Goal: Task Accomplishment & Management: Manage account settings

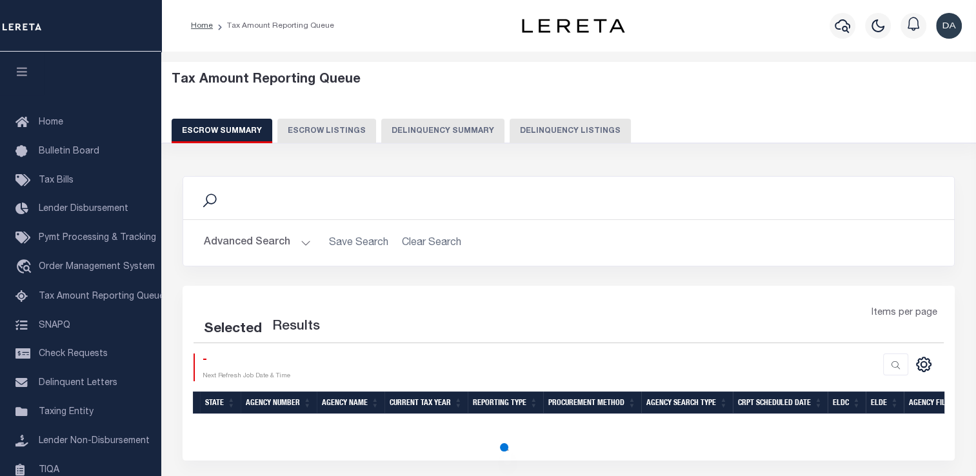
select select "100"
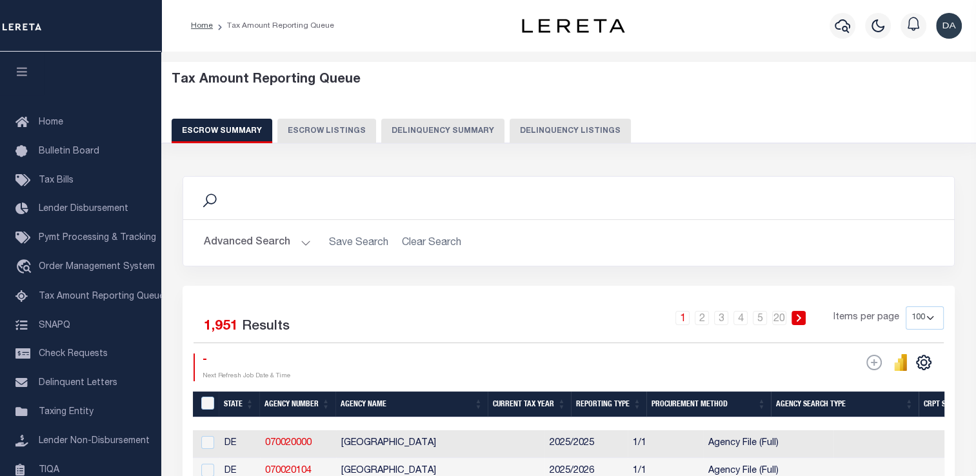
click at [465, 123] on button "Delinquency Summary" at bounding box center [442, 131] width 123 height 25
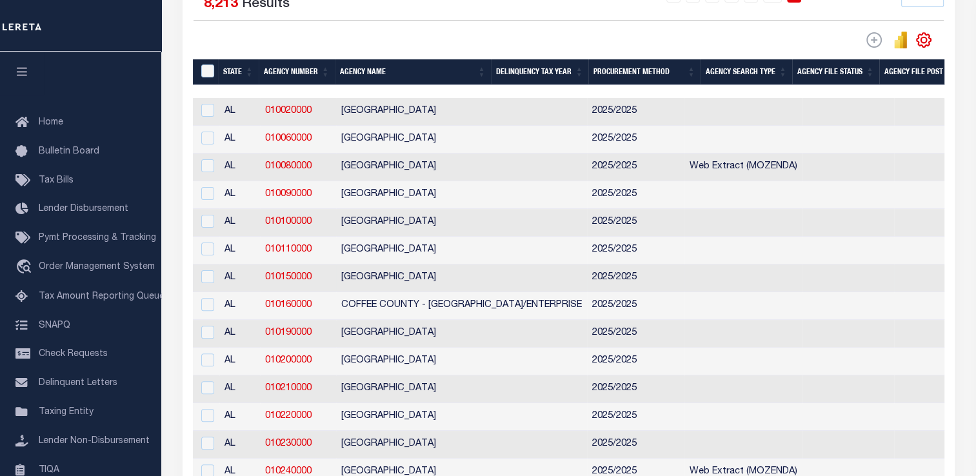
scroll to position [0, 219]
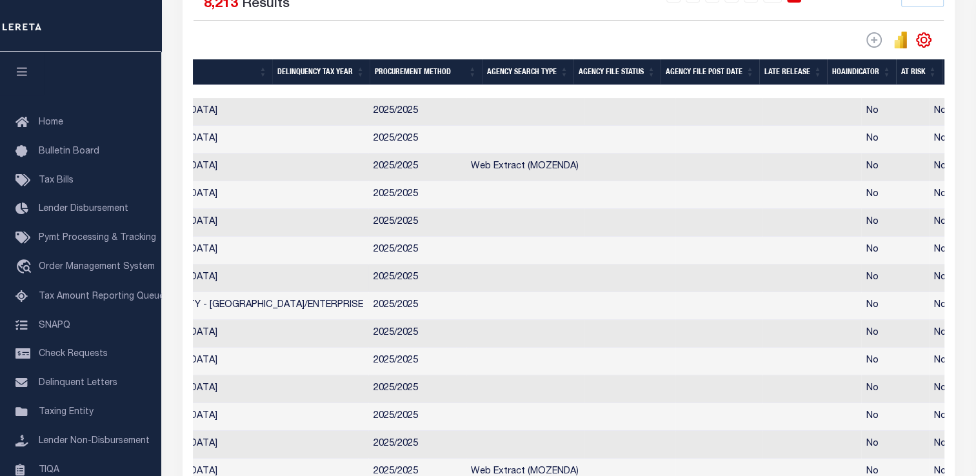
drag, startPoint x: 325, startPoint y: 279, endPoint x: 472, endPoint y: 282, distance: 146.5
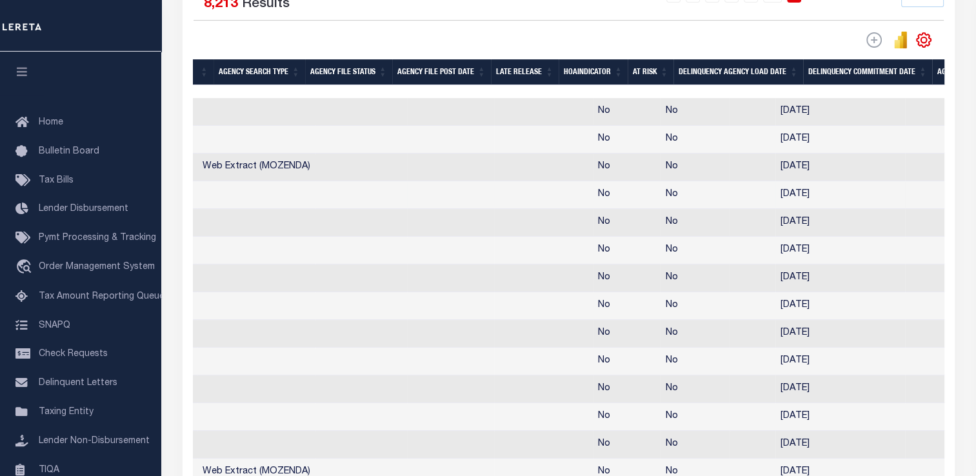
scroll to position [0, 745]
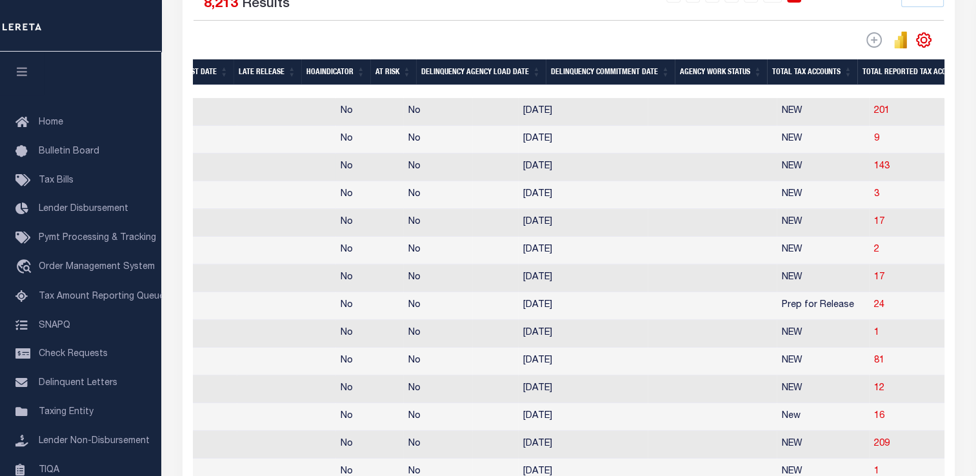
drag, startPoint x: 490, startPoint y: 179, endPoint x: 574, endPoint y: 182, distance: 83.9
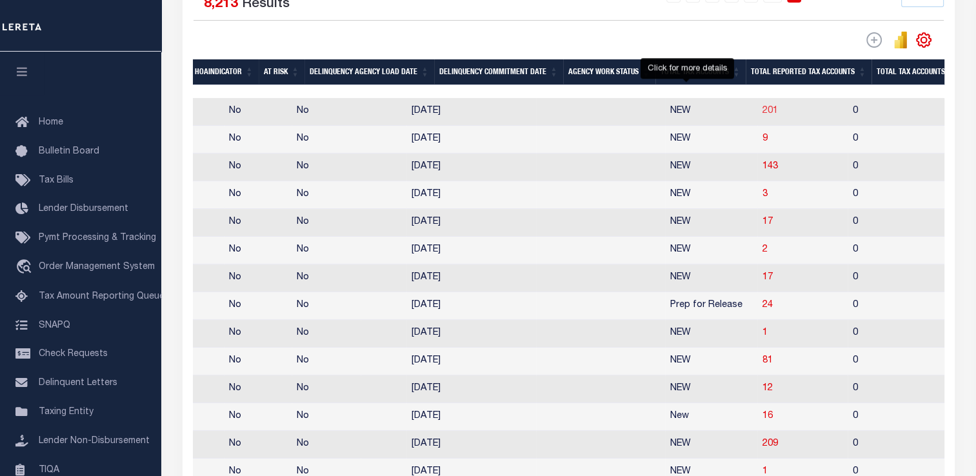
click at [763, 115] on span "201" at bounding box center [770, 110] width 15 height 9
select select "100"
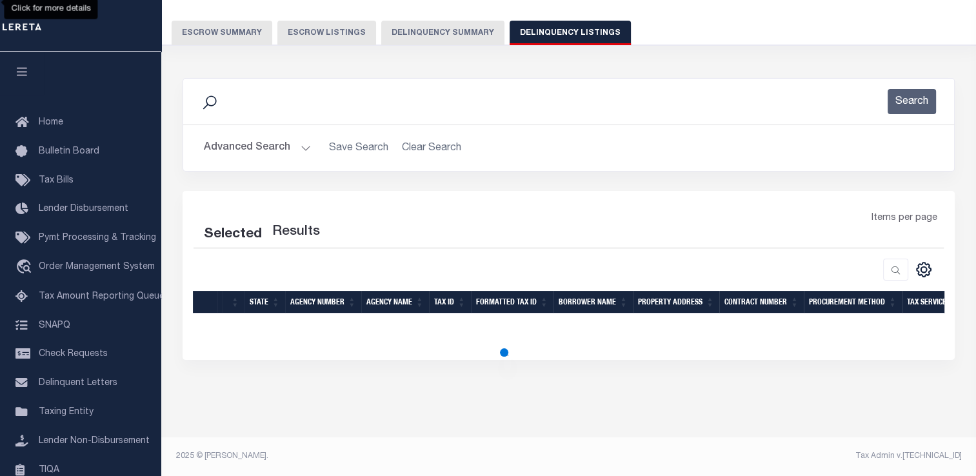
scroll to position [96, 0]
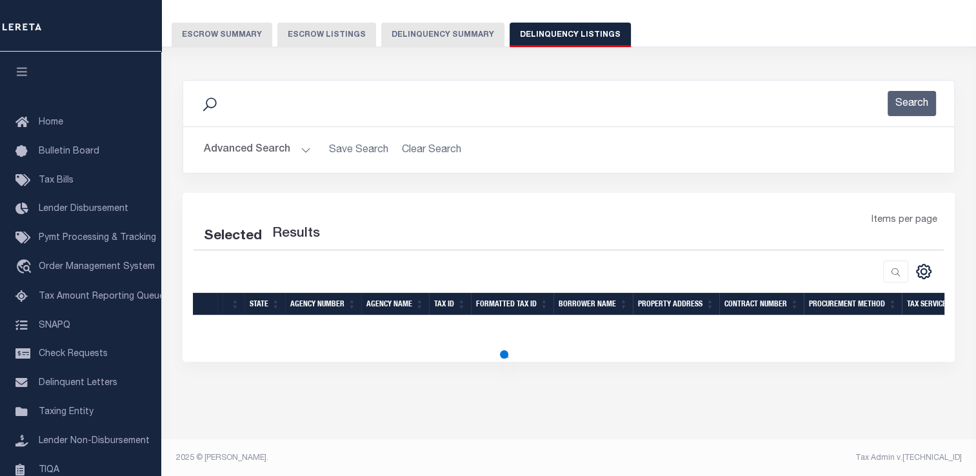
select select "100"
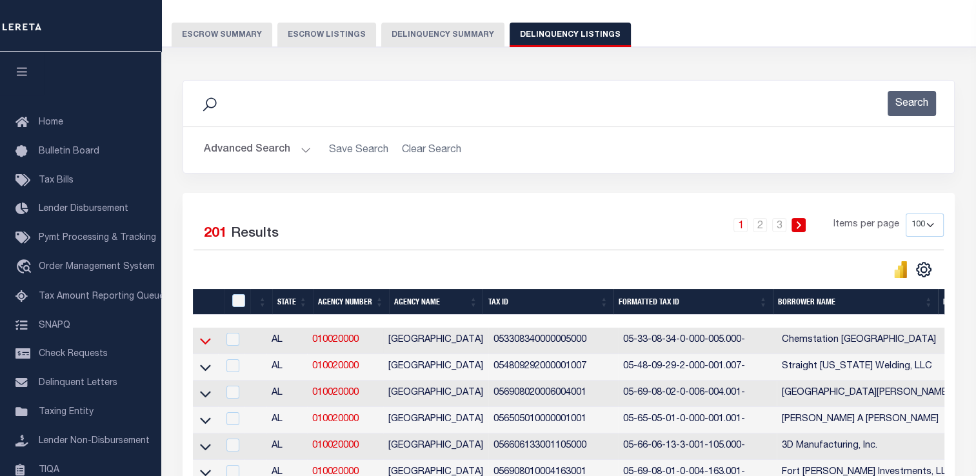
click at [205, 345] on icon at bounding box center [205, 342] width 11 height 6
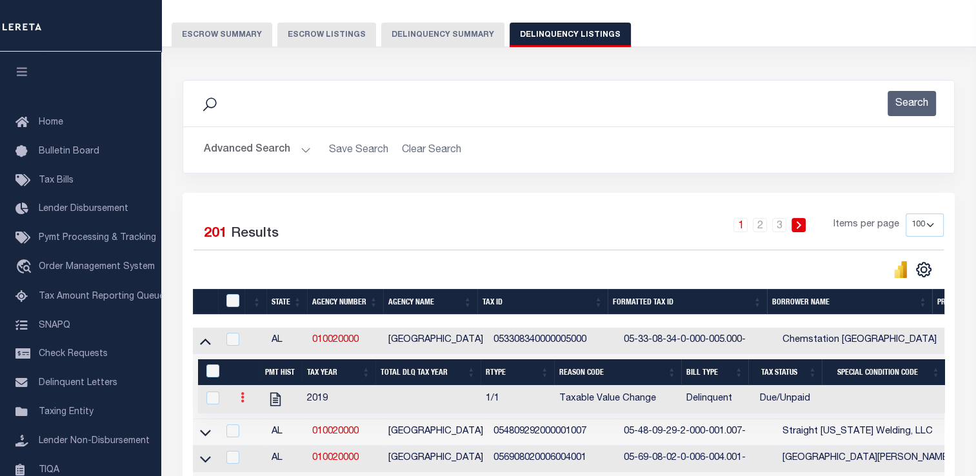
click at [245, 402] on link at bounding box center [242, 399] width 14 height 10
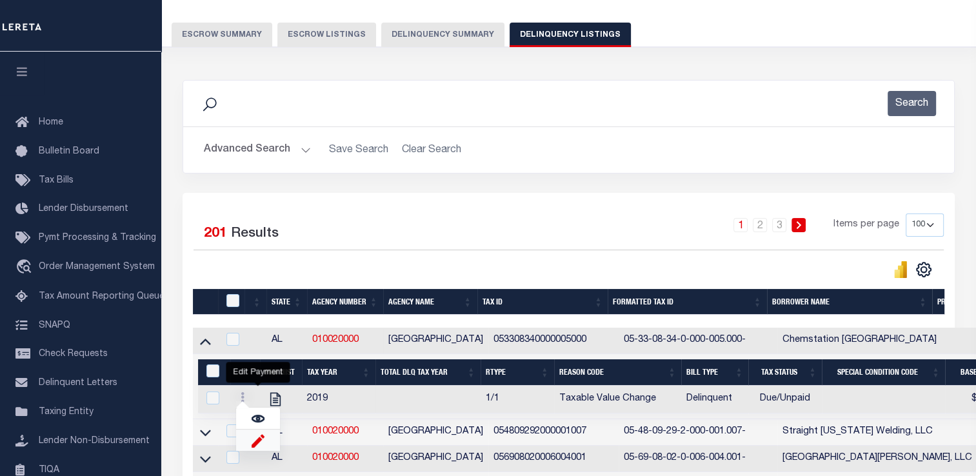
click at [257, 446] on img "" at bounding box center [258, 441] width 13 height 14
checkbox input "true"
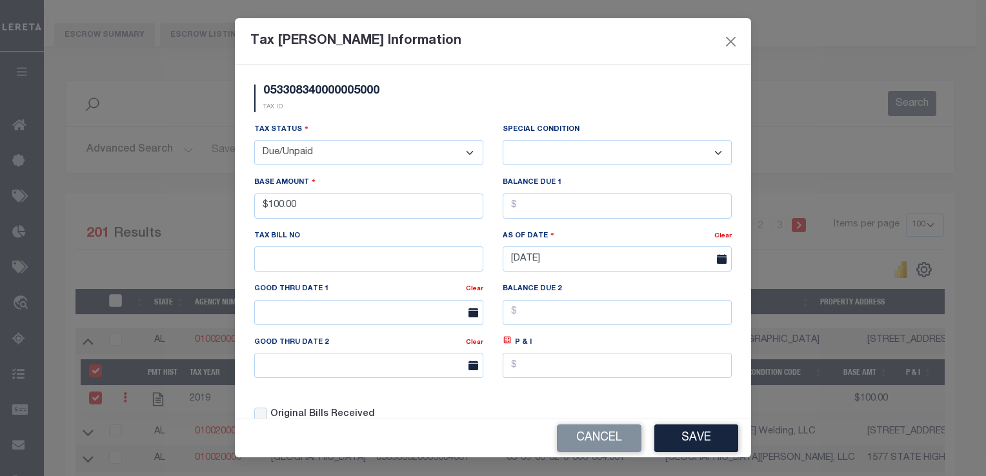
click at [323, 168] on div "Tax Status - Select Status - Open Due/Unpaid Paid Incomplete No Tax Due Interna…" at bounding box center [369, 149] width 248 height 53
click at [328, 154] on select "- Select Status - Open Due/Unpaid Paid Incomplete No Tax Due Internal Refund Pr…" at bounding box center [368, 152] width 229 height 25
select select "PYD"
click at [254, 141] on select "- Select Status - Open Due/Unpaid Paid Incomplete No Tax Due Internal Refund Pr…" at bounding box center [368, 152] width 229 height 25
select select "0"
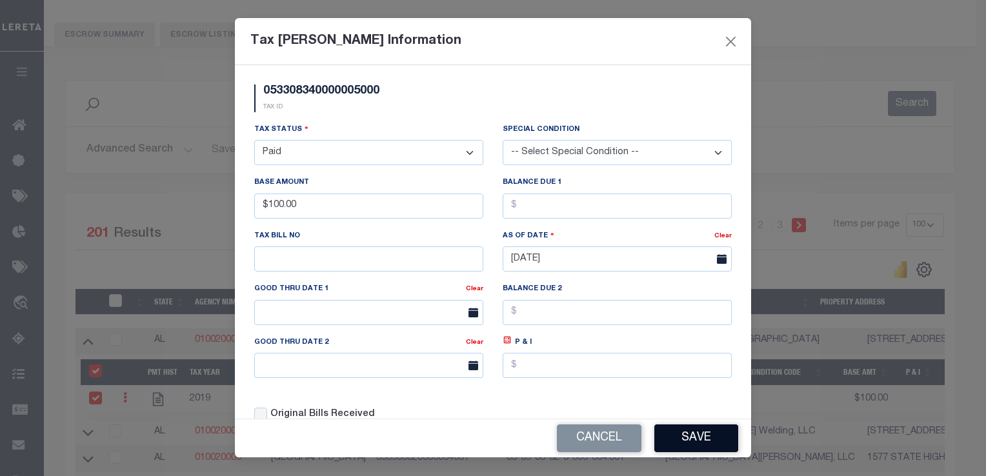
click at [686, 433] on button "Save" at bounding box center [696, 439] width 84 height 28
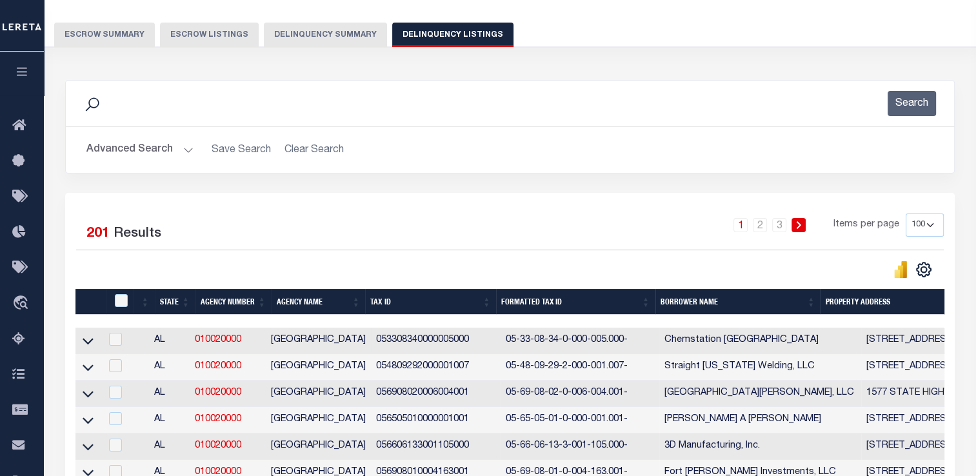
click at [81, 346] on td at bounding box center [87, 341] width 25 height 26
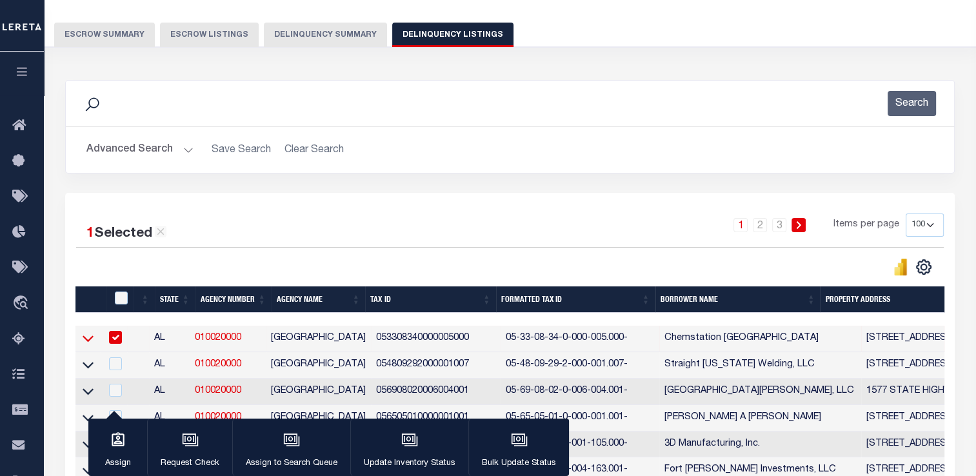
click at [88, 343] on icon at bounding box center [88, 339] width 11 height 6
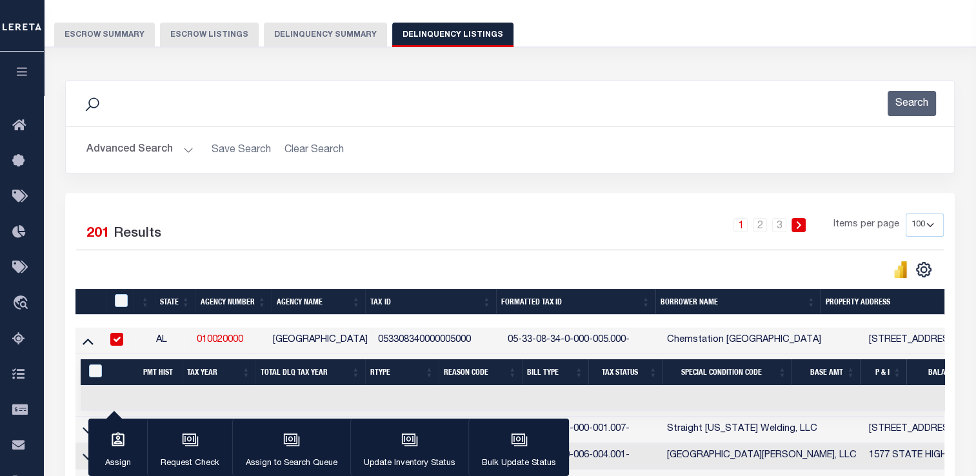
scroll to position [290, 0]
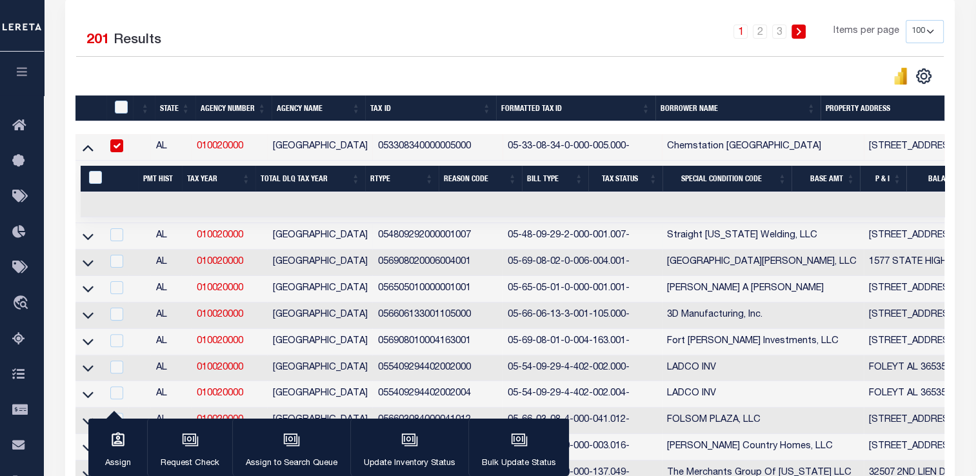
click at [94, 239] on link at bounding box center [88, 235] width 15 height 9
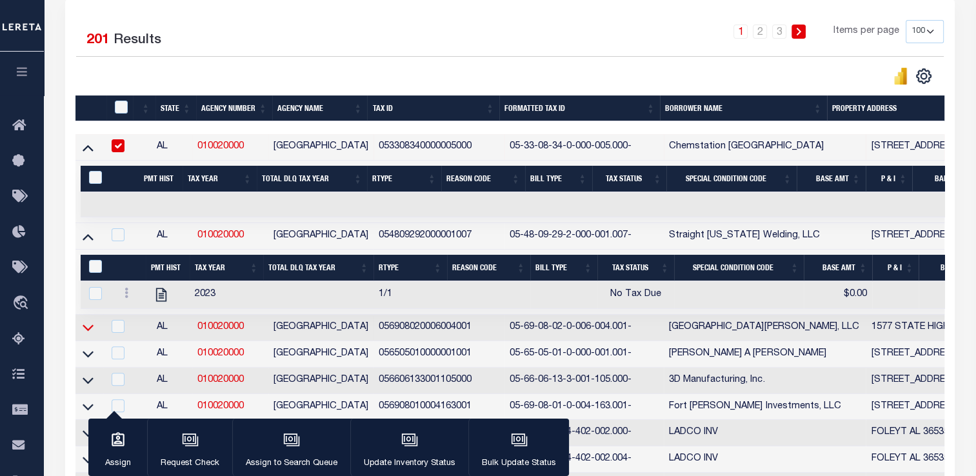
click at [88, 332] on icon at bounding box center [88, 328] width 11 height 6
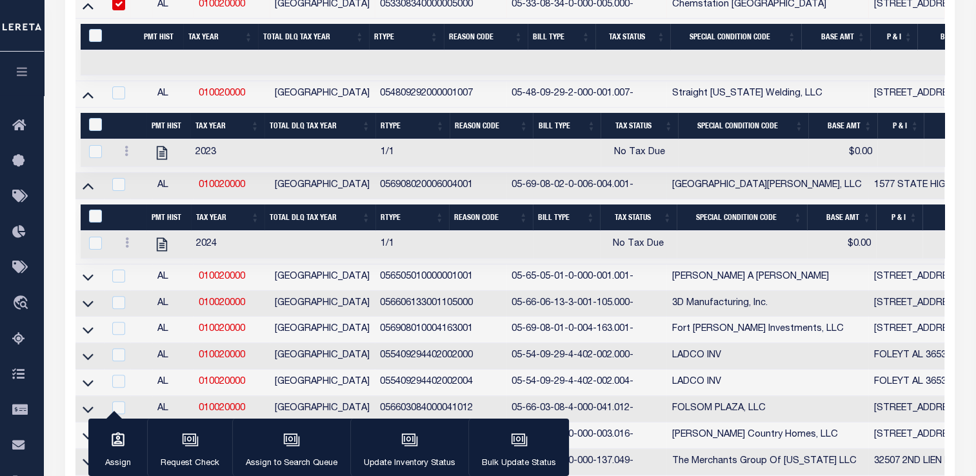
scroll to position [354, 0]
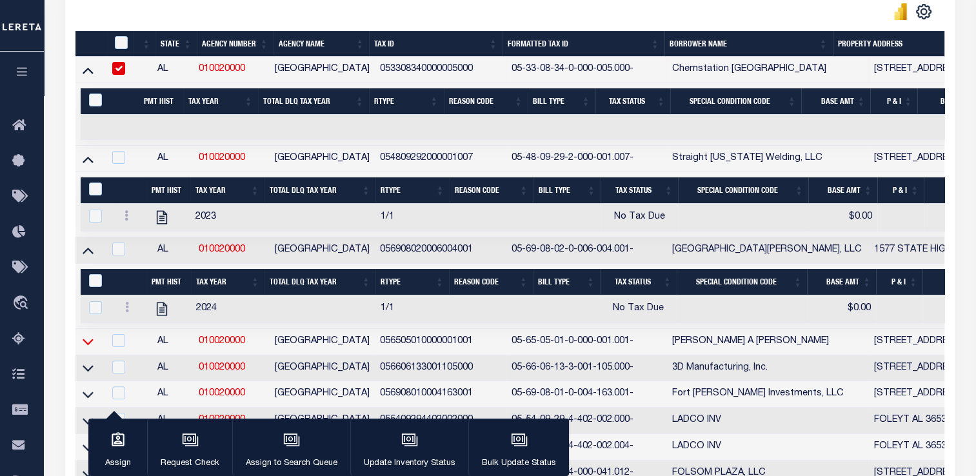
click at [89, 346] on icon at bounding box center [88, 342] width 11 height 6
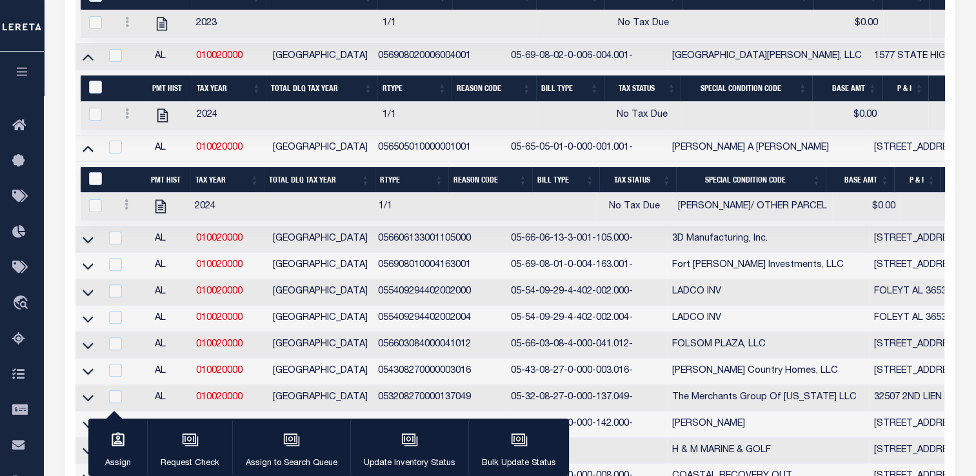
scroll to position [225, 0]
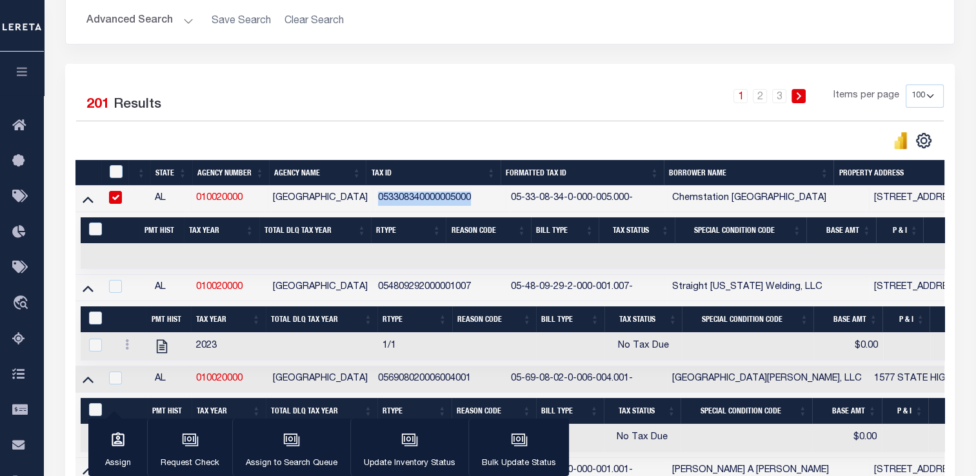
drag, startPoint x: 474, startPoint y: 197, endPoint x: 370, endPoint y: 203, distance: 104.1
click at [373, 203] on td "053308340000005000" at bounding box center [439, 199] width 133 height 26
checkbox input "false"
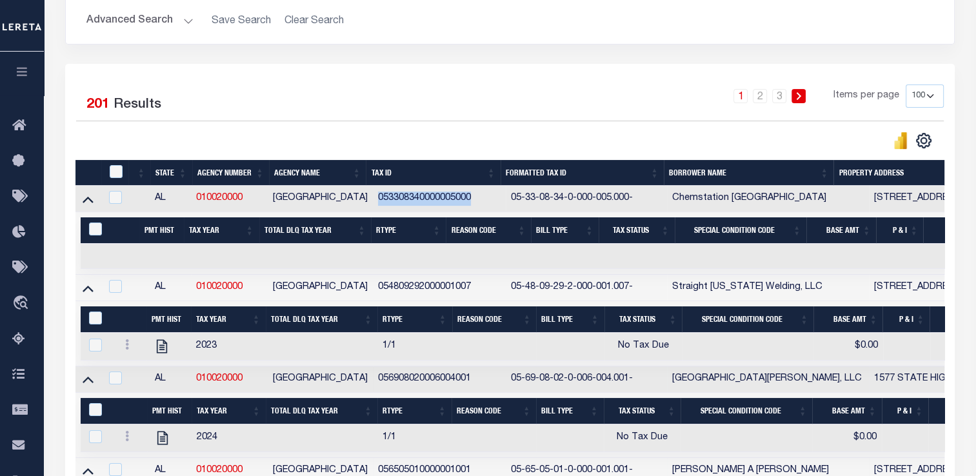
copy td "053308340000005000"
click at [91, 200] on icon at bounding box center [88, 199] width 11 height 14
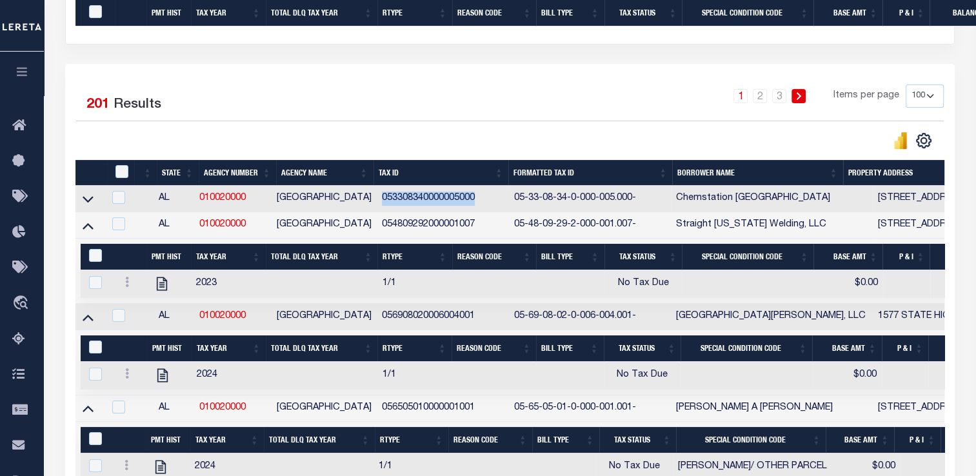
scroll to position [483, 0]
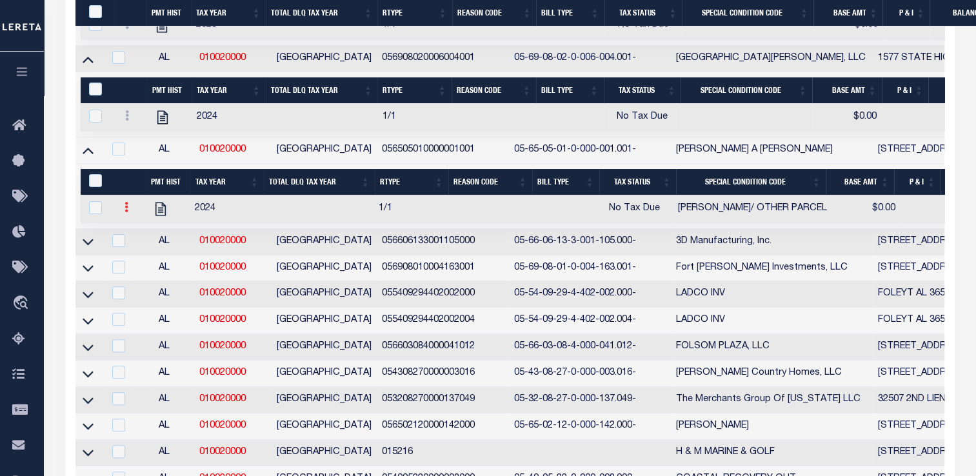
click at [128, 214] on link at bounding box center [126, 209] width 14 height 10
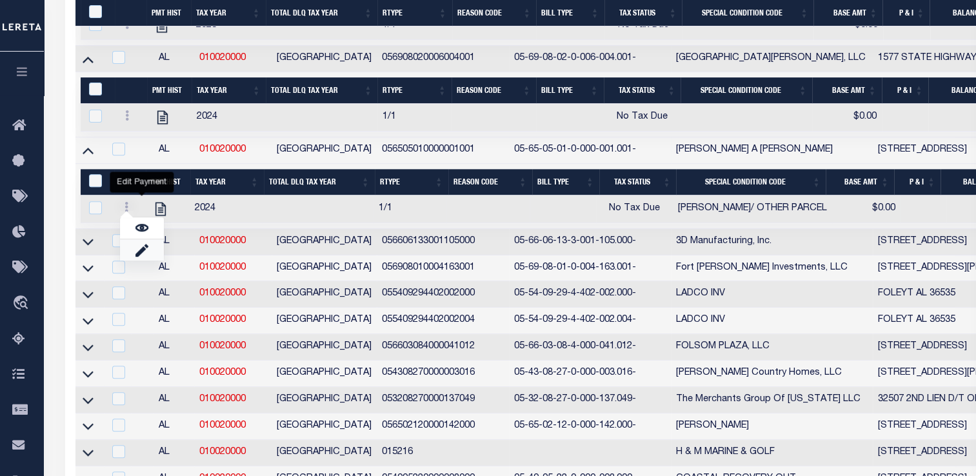
click at [151, 257] on link "" at bounding box center [142, 249] width 44 height 21
select select "NTX"
select select "11"
type input "$0.00"
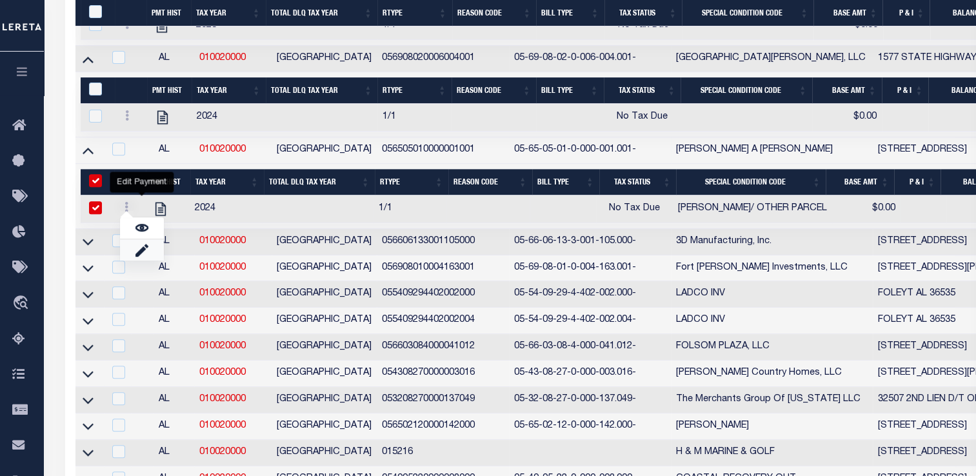
checkbox input "true"
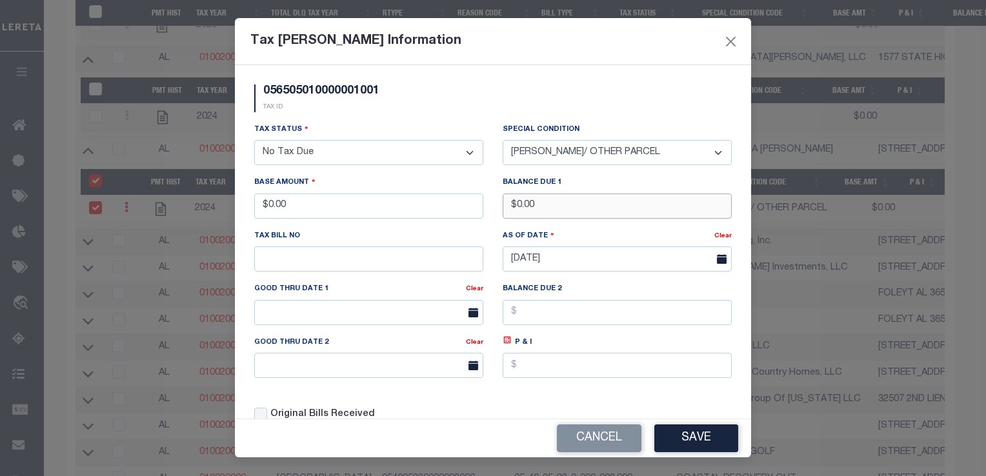
click at [557, 213] on input "$0.00" at bounding box center [617, 206] width 229 height 25
click at [699, 452] on button "Save" at bounding box center [696, 439] width 84 height 28
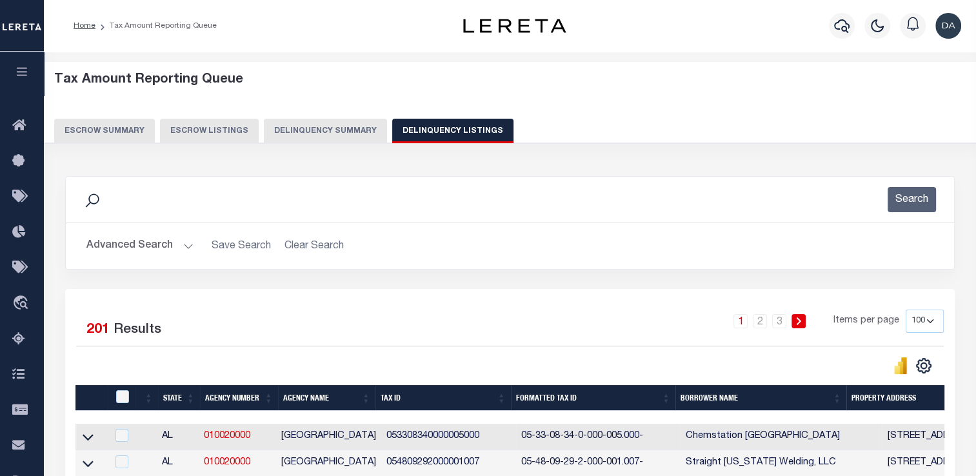
scroll to position [258, 0]
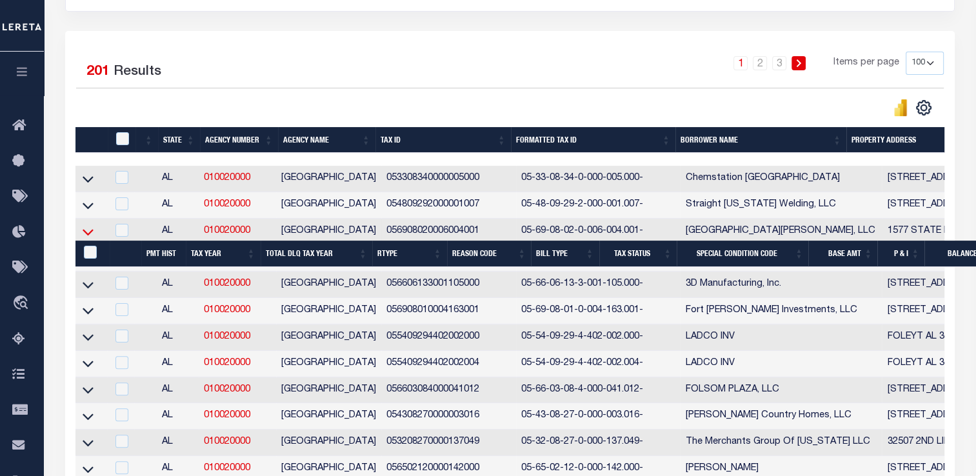
click at [92, 234] on icon at bounding box center [88, 232] width 11 height 14
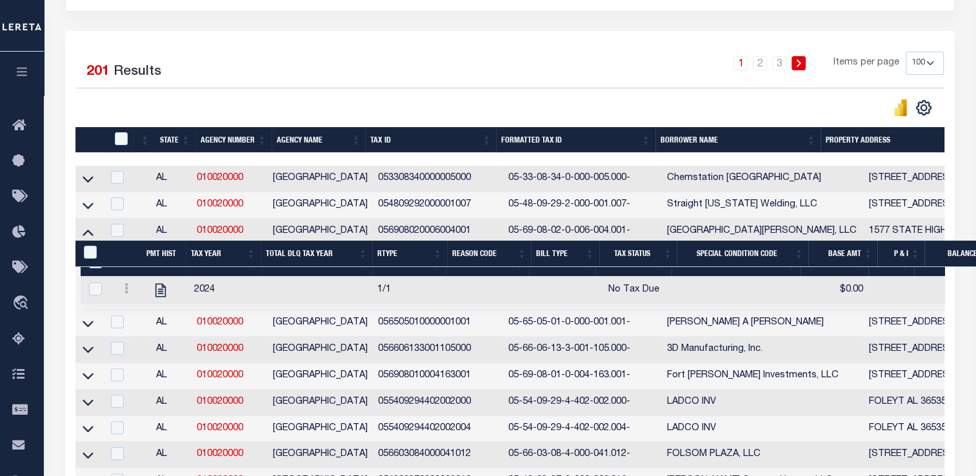
click at [92, 234] on icon at bounding box center [88, 232] width 11 height 14
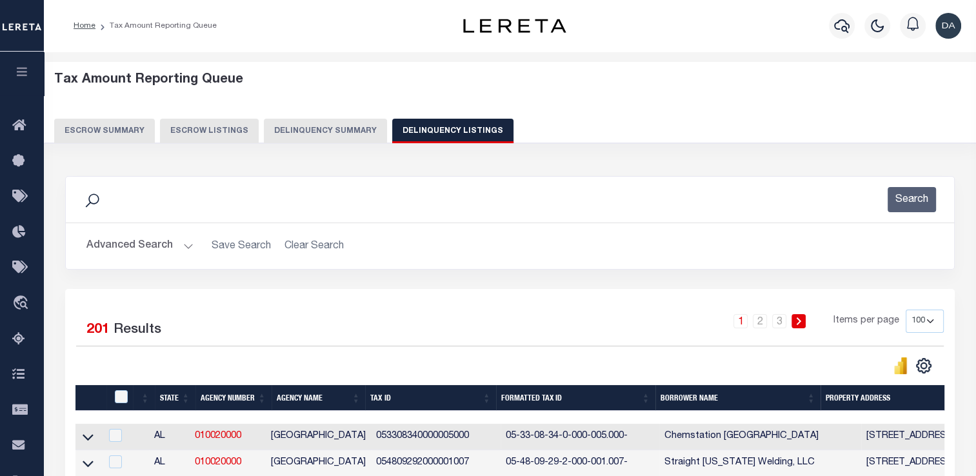
scroll to position [323, 0]
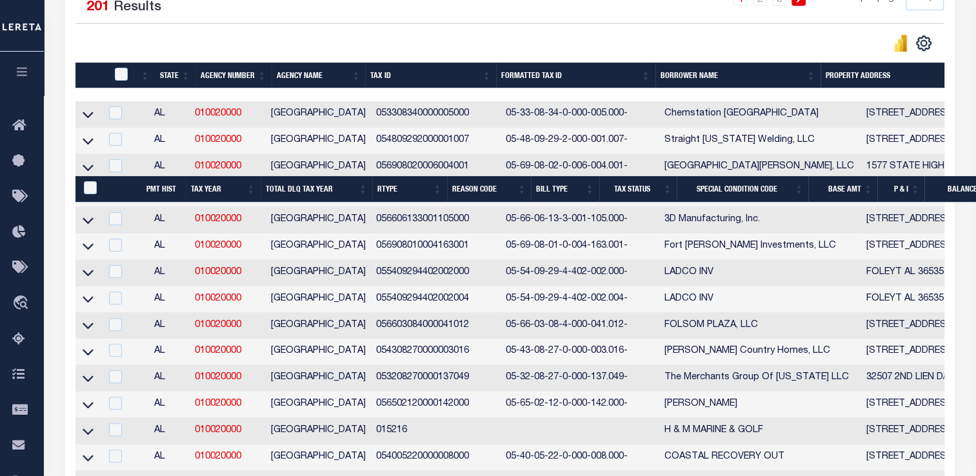
click at [155, 207] on td "AL" at bounding box center [169, 194] width 41 height 26
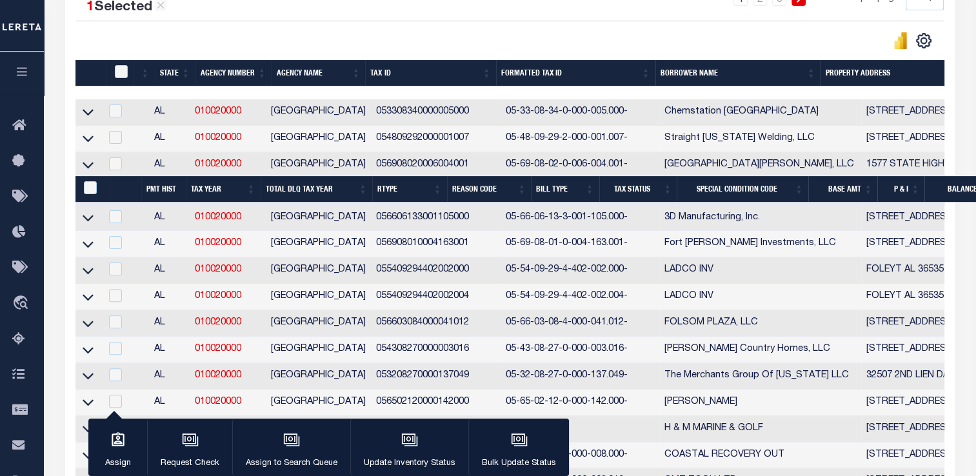
click at [169, 205] on td "AL" at bounding box center [169, 192] width 41 height 26
checkbox input "false"
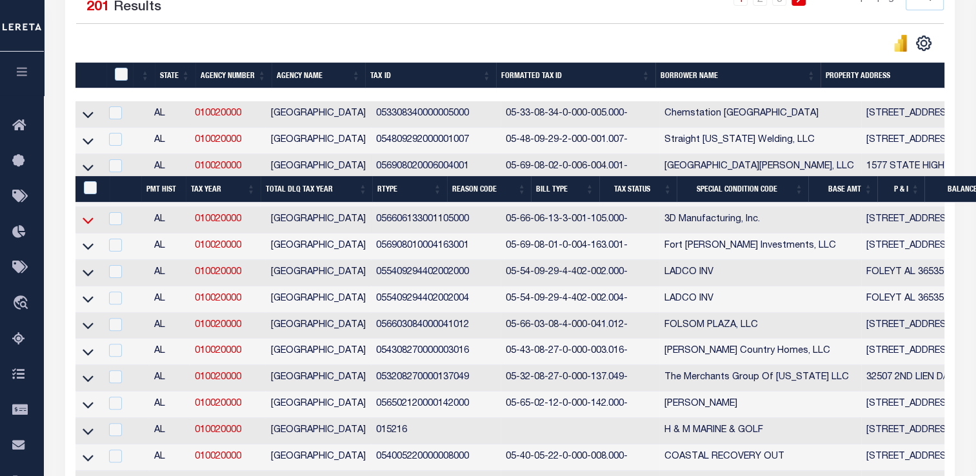
click at [88, 221] on icon at bounding box center [88, 221] width 11 height 14
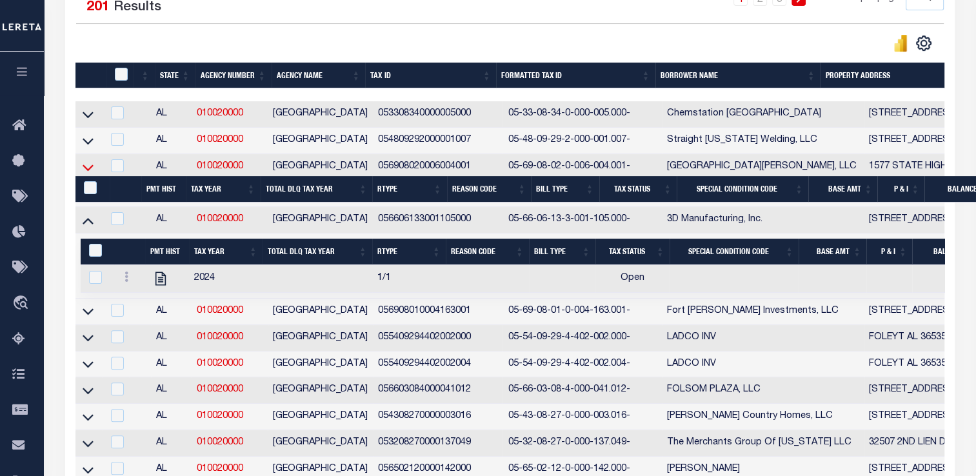
click at [88, 171] on icon at bounding box center [88, 168] width 11 height 6
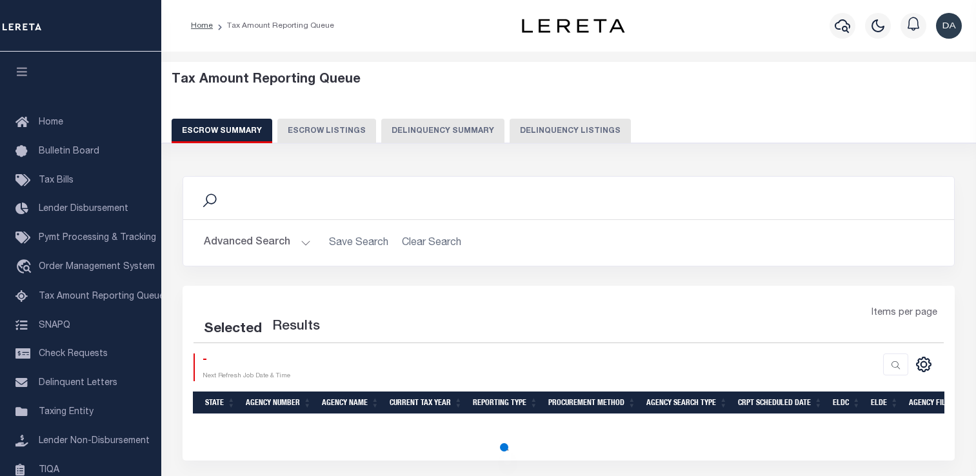
select select "100"
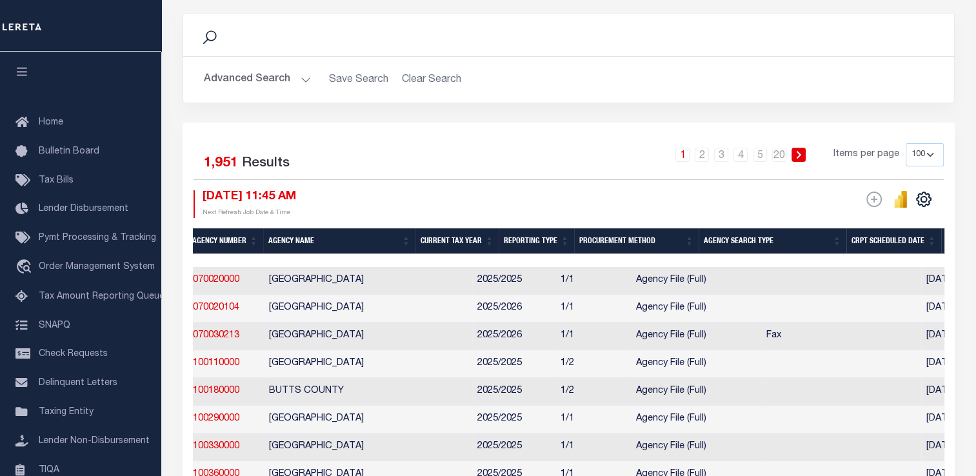
scroll to position [0, 545]
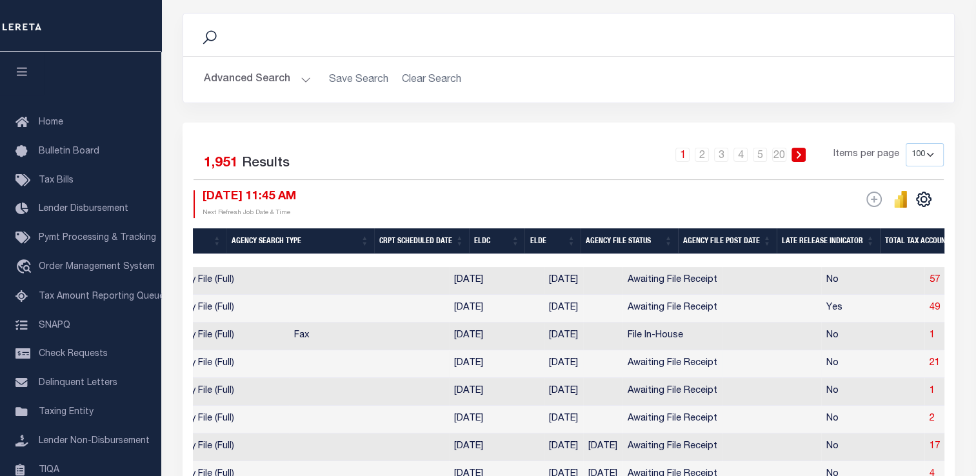
drag, startPoint x: 606, startPoint y: 359, endPoint x: 682, endPoint y: 363, distance: 76.2
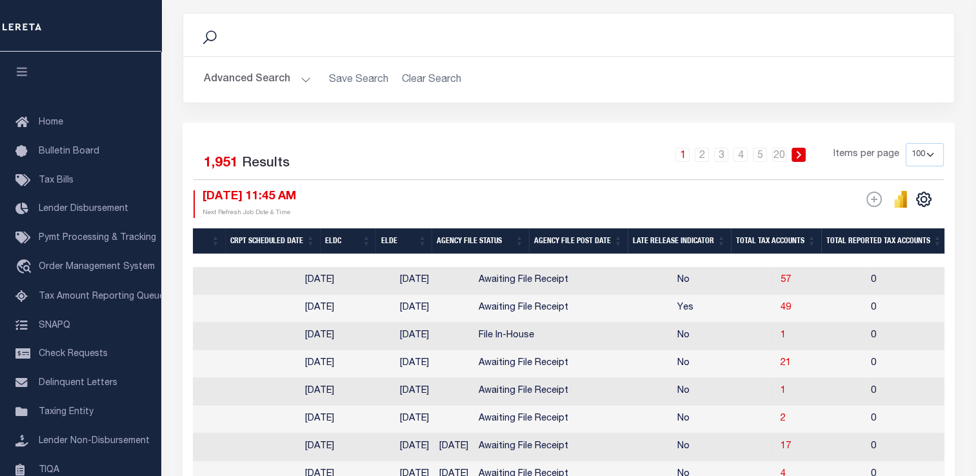
scroll to position [0, 720]
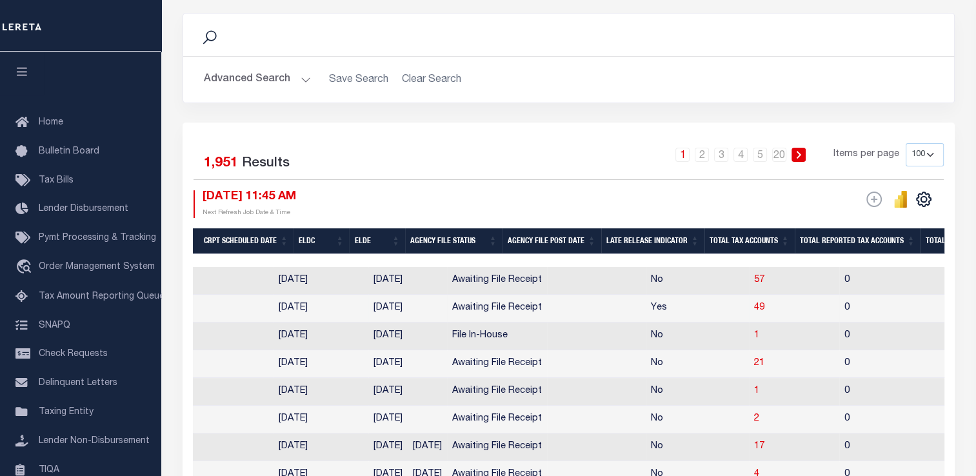
drag, startPoint x: 652, startPoint y: 306, endPoint x: 698, endPoint y: 311, distance: 46.7
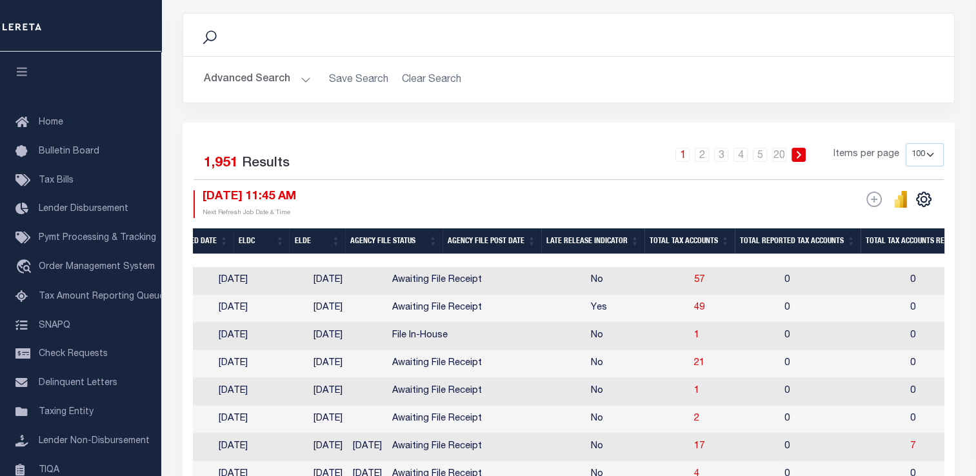
scroll to position [0, 0]
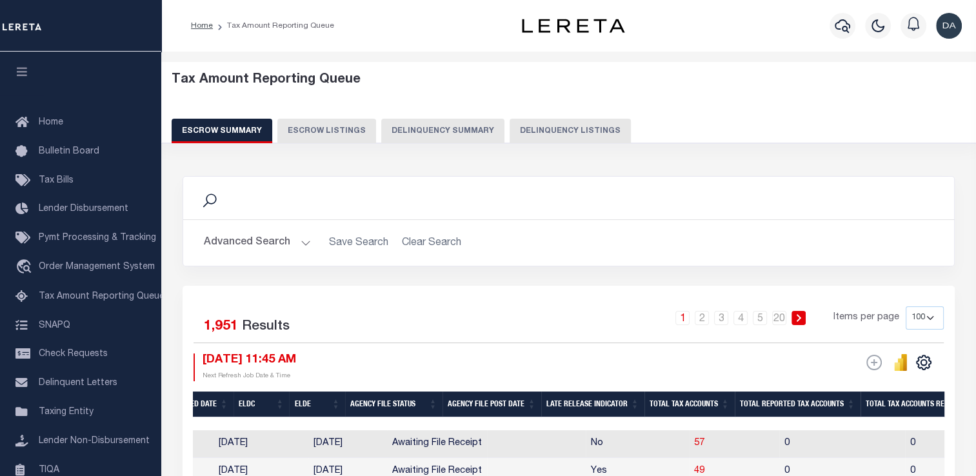
click at [459, 147] on div "Tax Amount Reporting Queue Escrow Summary Escrow Listings Delinquency Summary" at bounding box center [569, 112] width 840 height 101
click at [456, 145] on div "Tax Amount Reporting Queue Escrow Summary Escrow Listings Delinquency Summary" at bounding box center [569, 112] width 840 height 101
click at [462, 114] on div "Tax Amount Reporting Queue Escrow Summary Escrow Listings Delinquency Summary" at bounding box center [569, 107] width 795 height 71
drag, startPoint x: 474, startPoint y: 120, endPoint x: 543, endPoint y: 172, distance: 85.7
click at [475, 120] on button "Delinquency Summary" at bounding box center [442, 131] width 123 height 25
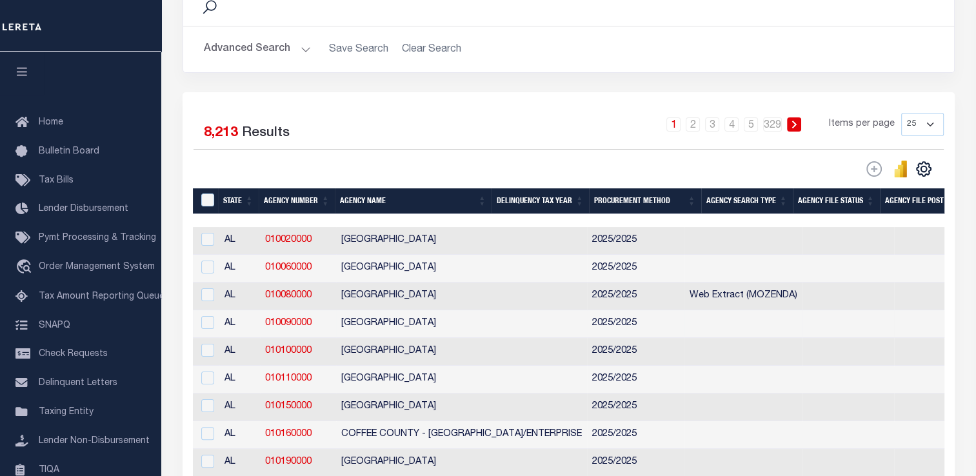
scroll to position [0, 345]
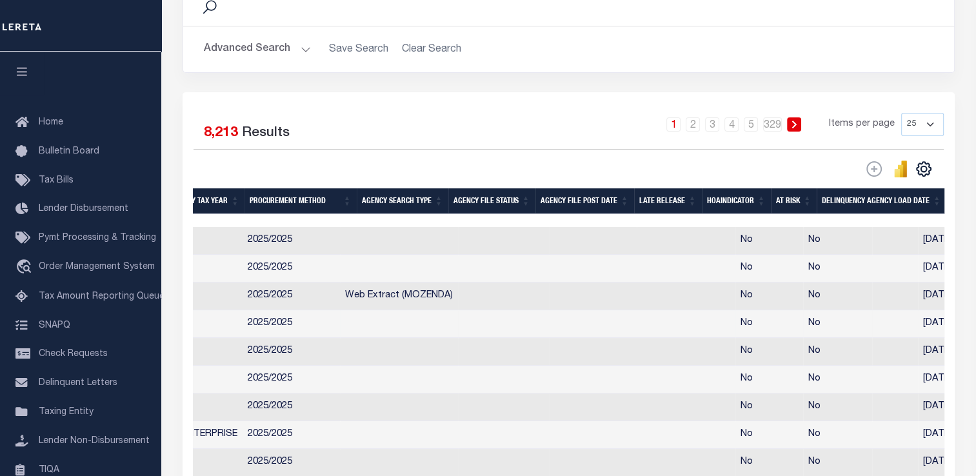
drag, startPoint x: 511, startPoint y: 312, endPoint x: 702, endPoint y: 316, distance: 191.0
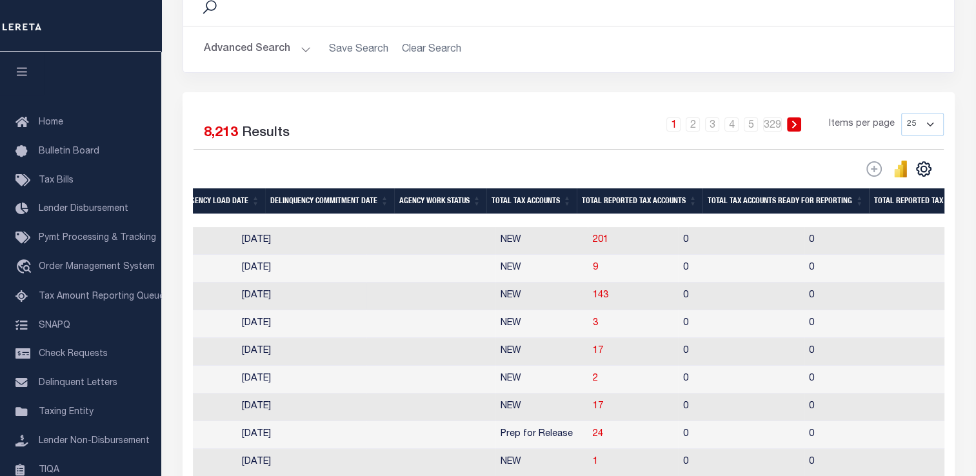
scroll to position [0, 1177]
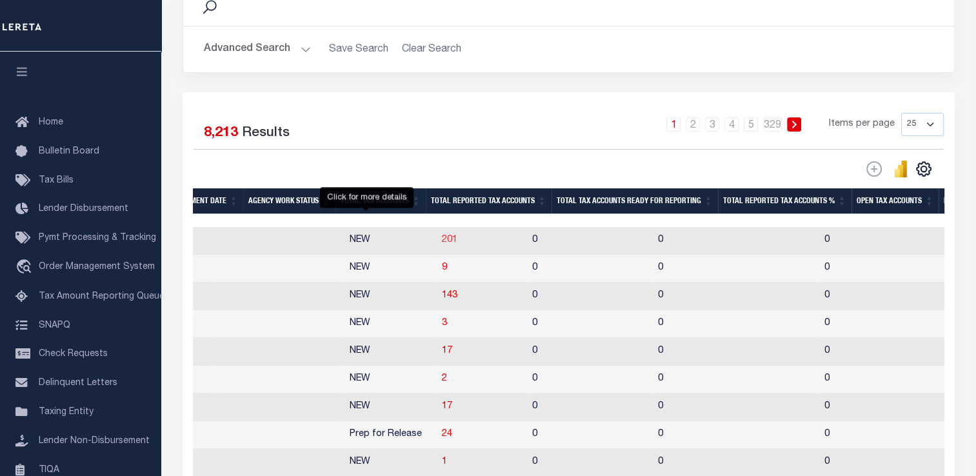
click at [442, 238] on span "201" at bounding box center [449, 239] width 15 height 9
select select "100"
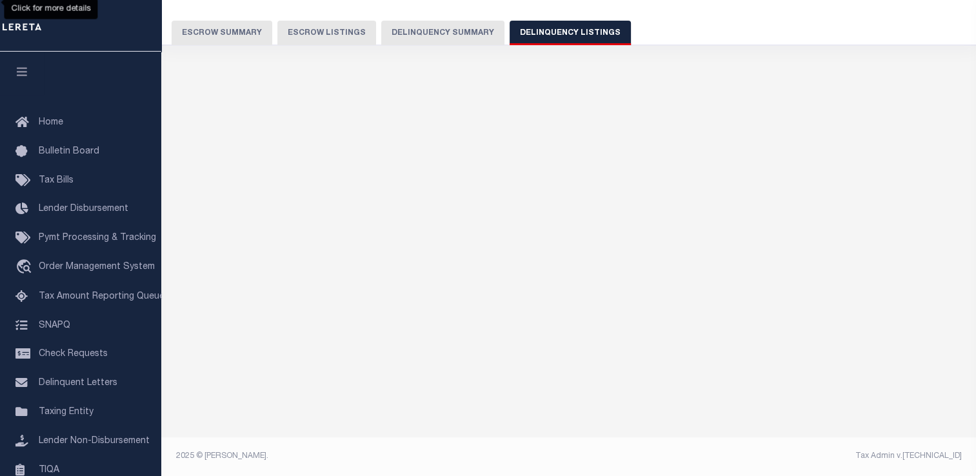
select select "100"
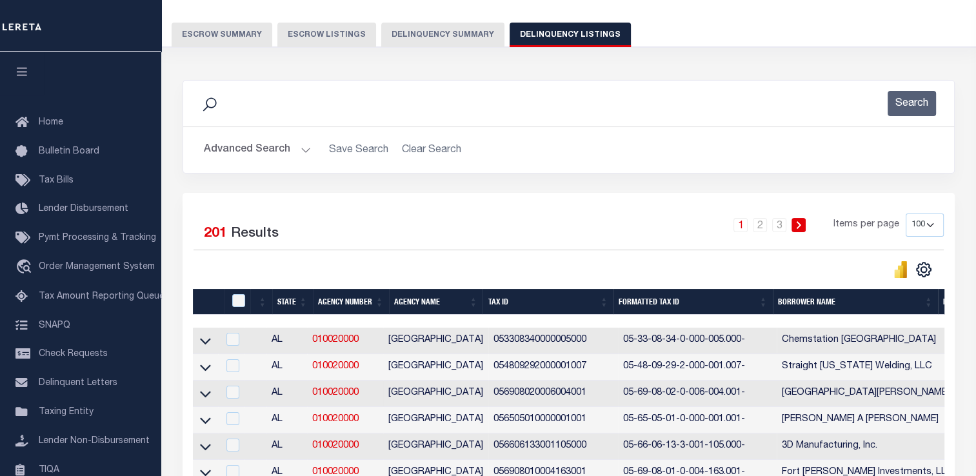
scroll to position [225, 0]
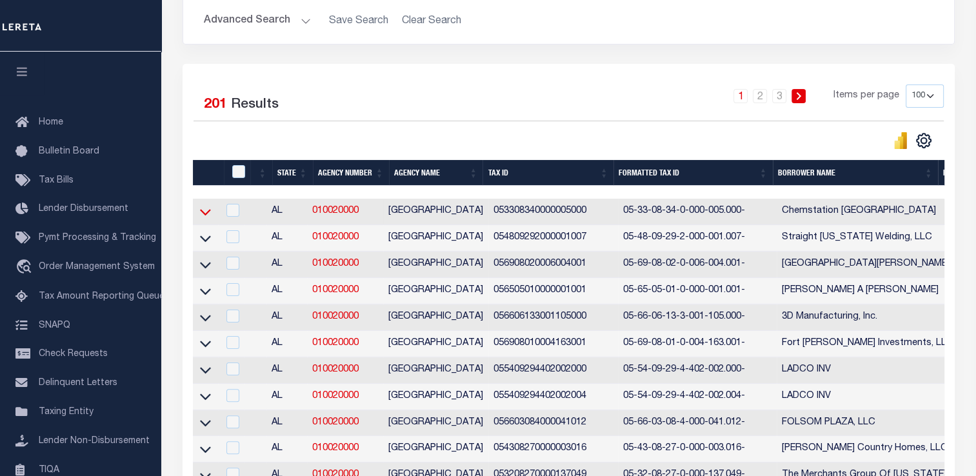
click at [202, 213] on icon at bounding box center [205, 213] width 11 height 6
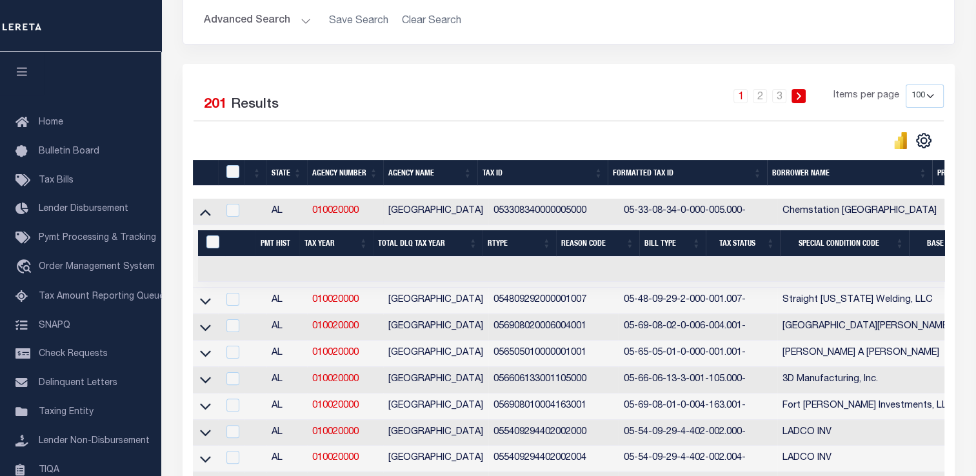
click at [202, 213] on icon at bounding box center [205, 212] width 11 height 14
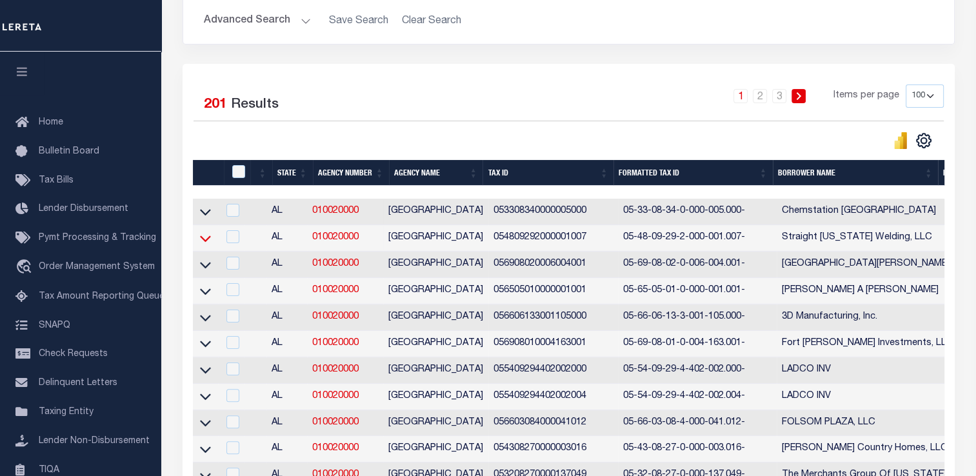
click at [201, 237] on icon at bounding box center [205, 239] width 11 height 14
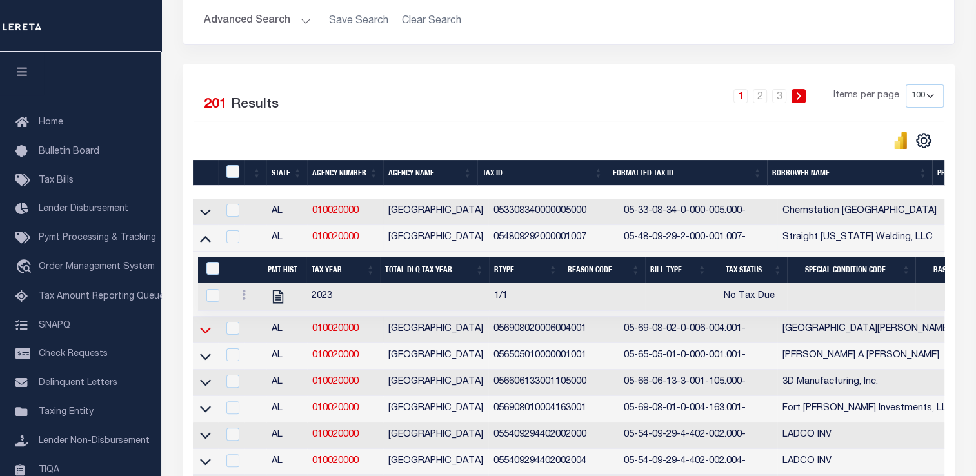
click at [204, 337] on icon at bounding box center [205, 330] width 11 height 14
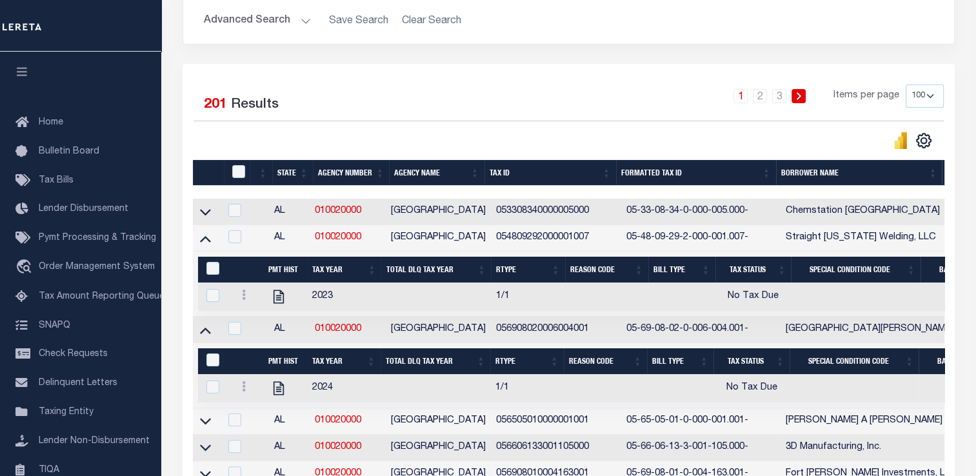
scroll to position [354, 0]
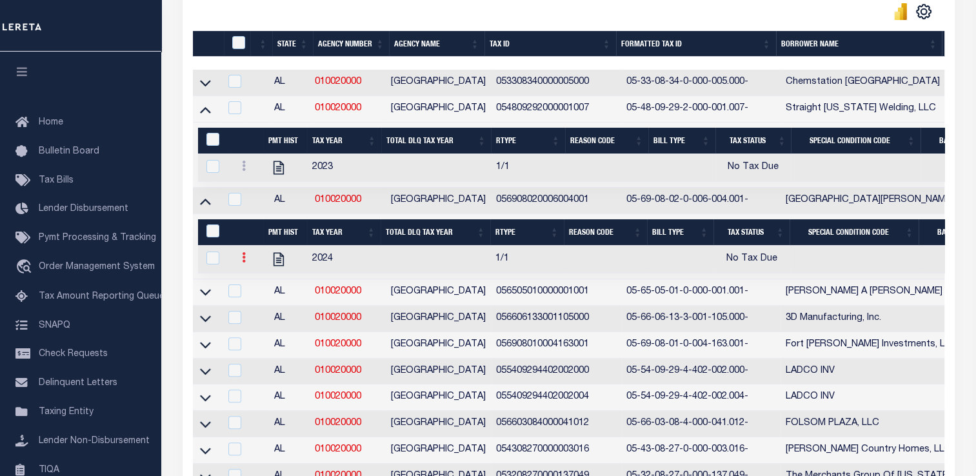
click at [242, 255] on icon at bounding box center [244, 257] width 4 height 10
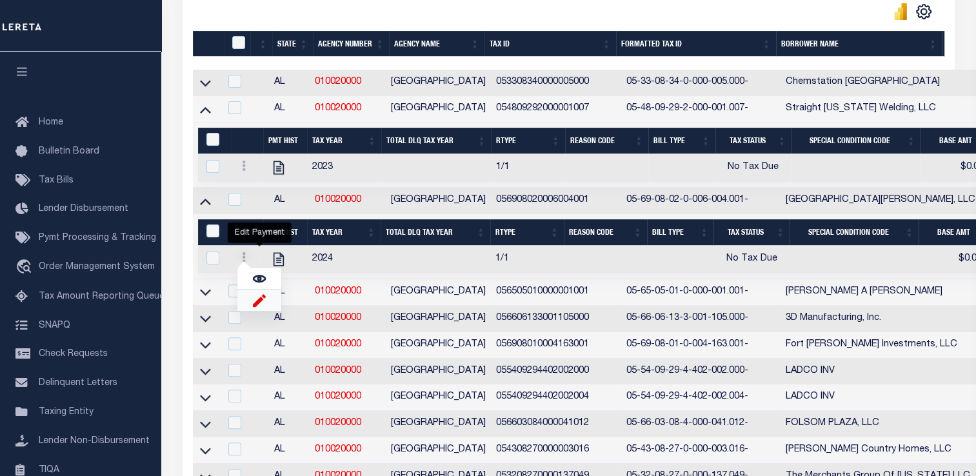
click at [261, 307] on img "" at bounding box center [259, 301] width 13 height 14
select select "NTX"
select select
type input "$0.00"
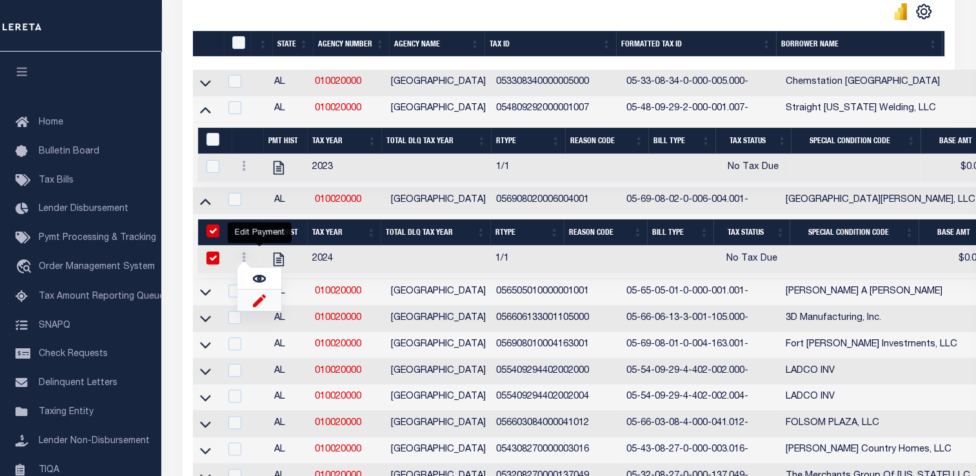
type input "[DATE]"
checkbox input "true"
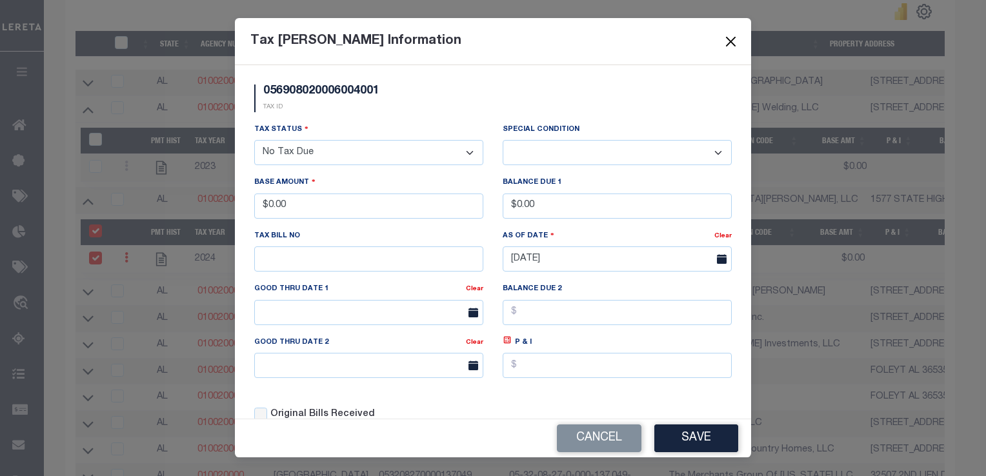
click at [733, 43] on button "Close" at bounding box center [731, 41] width 17 height 17
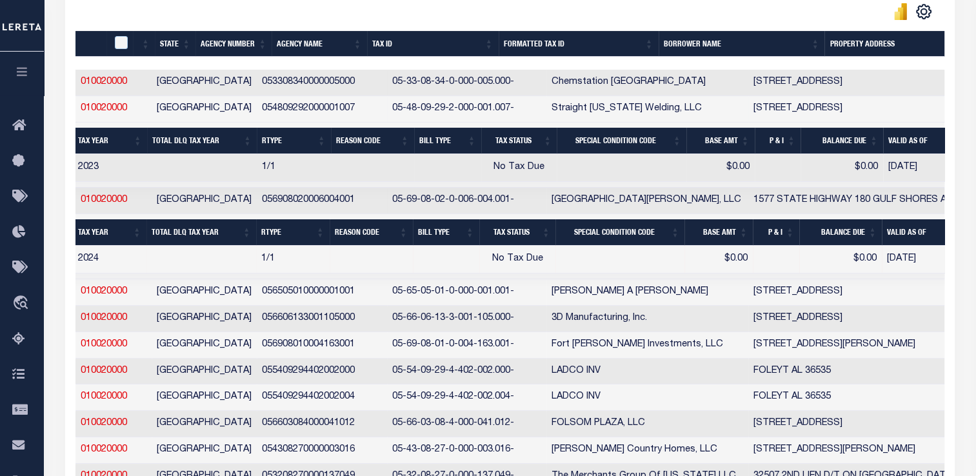
scroll to position [0, 0]
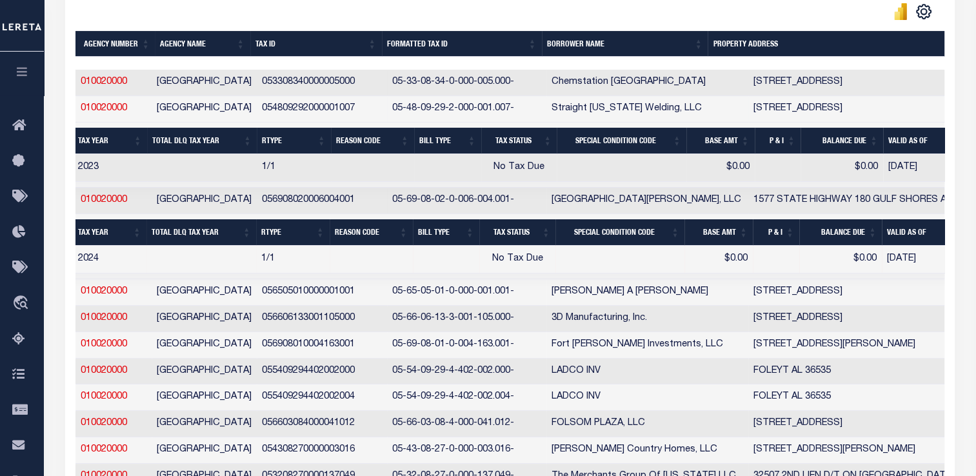
drag, startPoint x: 434, startPoint y: 263, endPoint x: 521, endPoint y: 269, distance: 88.0
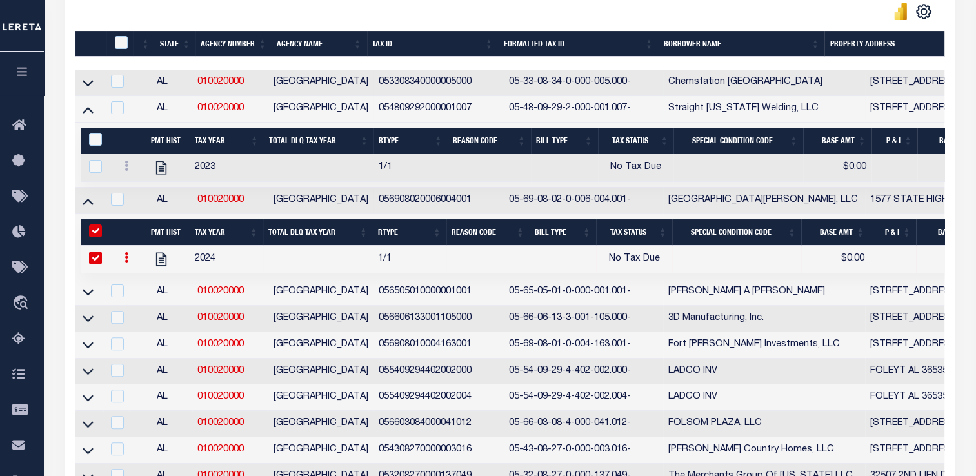
drag, startPoint x: 520, startPoint y: 269, endPoint x: 297, endPoint y: 262, distance: 223.3
click at [85, 298] on icon at bounding box center [88, 292] width 11 height 14
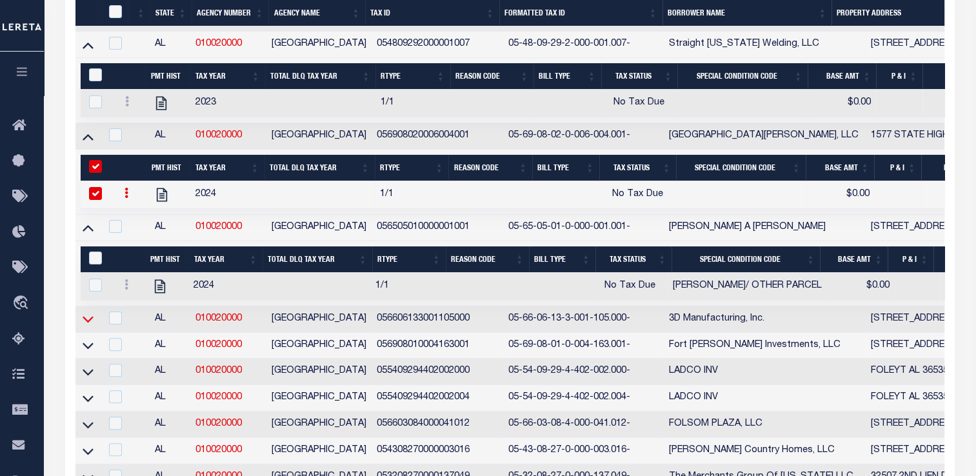
click at [86, 318] on icon at bounding box center [88, 319] width 11 height 14
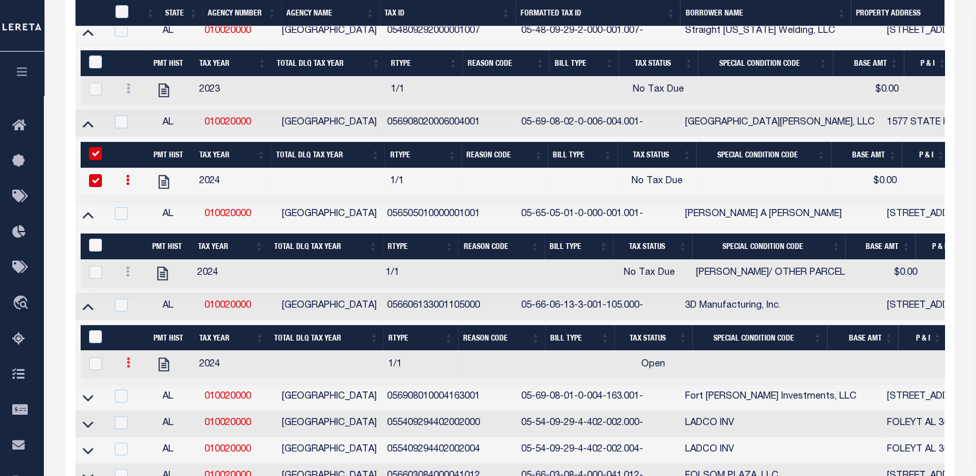
click at [126, 363] on icon at bounding box center [128, 362] width 4 height 10
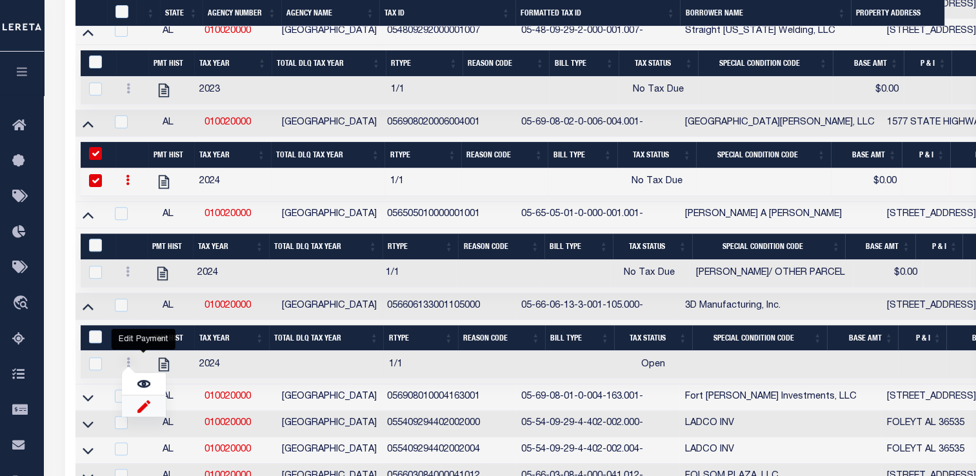
click at [144, 412] on img "" at bounding box center [143, 406] width 13 height 14
select select "OP2"
select select
checkbox input "true"
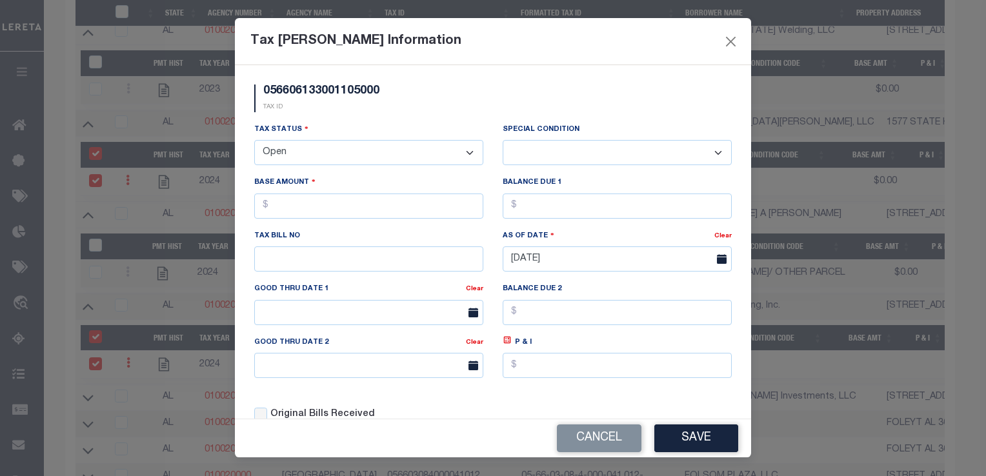
click at [289, 154] on select "- Select Status - Open Due/Unpaid Paid Incomplete No Tax Due Internal Refund Pr…" at bounding box center [368, 152] width 229 height 25
select select "PYD"
click at [254, 141] on select "- Select Status - Open Due/Unpaid Paid Incomplete No Tax Due Internal Refund Pr…" at bounding box center [368, 152] width 229 height 25
select select "0"
click at [370, 210] on input "text" at bounding box center [368, 206] width 229 height 25
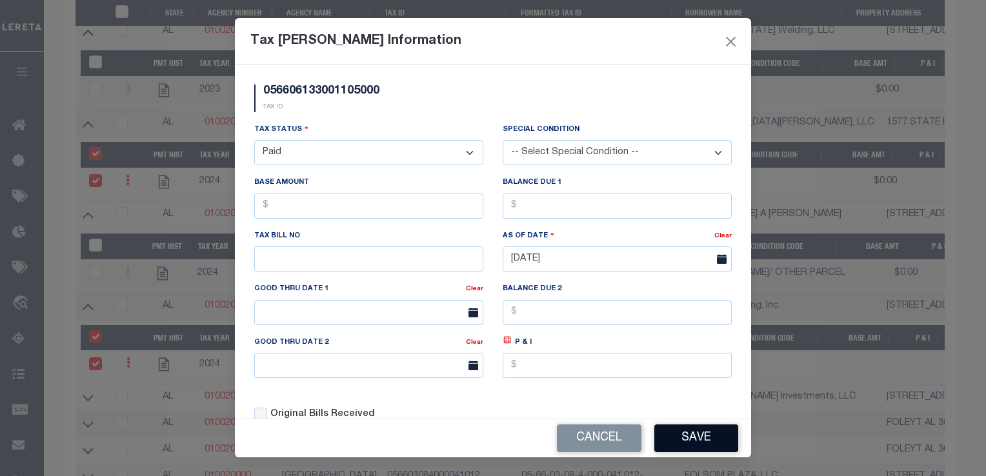
click at [699, 437] on button "Save" at bounding box center [696, 439] width 84 height 28
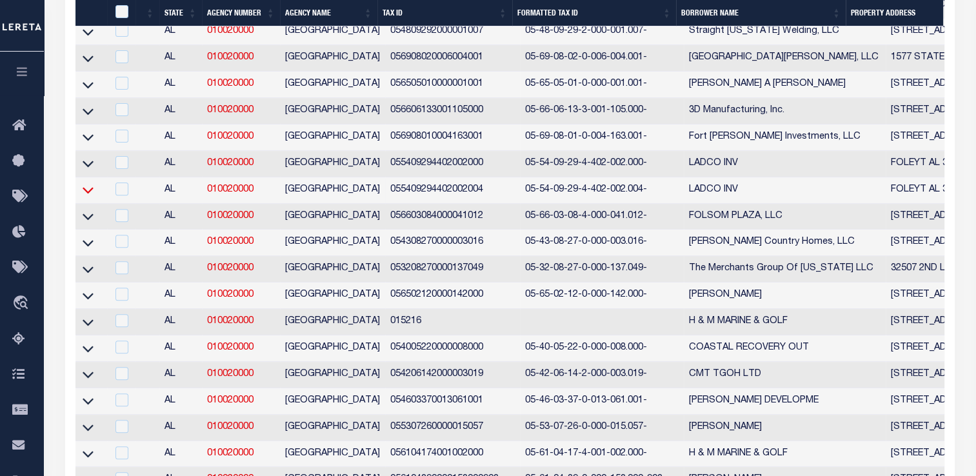
click at [90, 194] on icon at bounding box center [88, 191] width 11 height 6
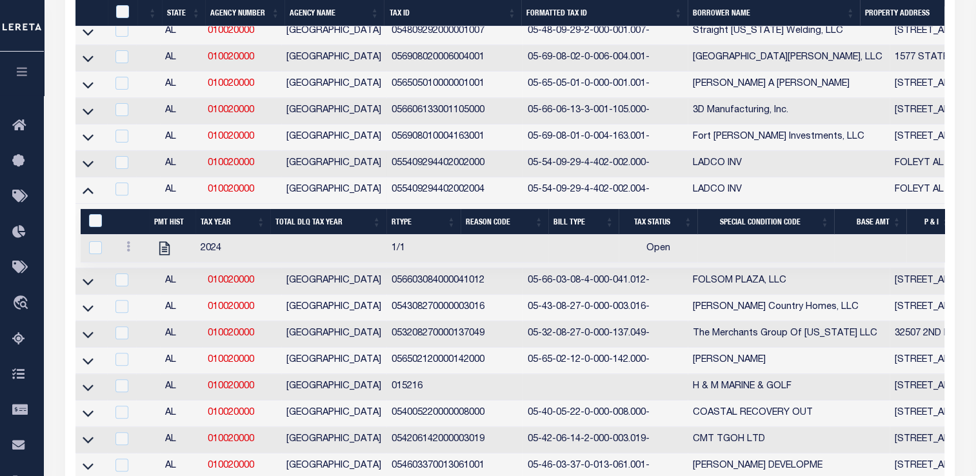
click at [81, 165] on link at bounding box center [88, 163] width 15 height 9
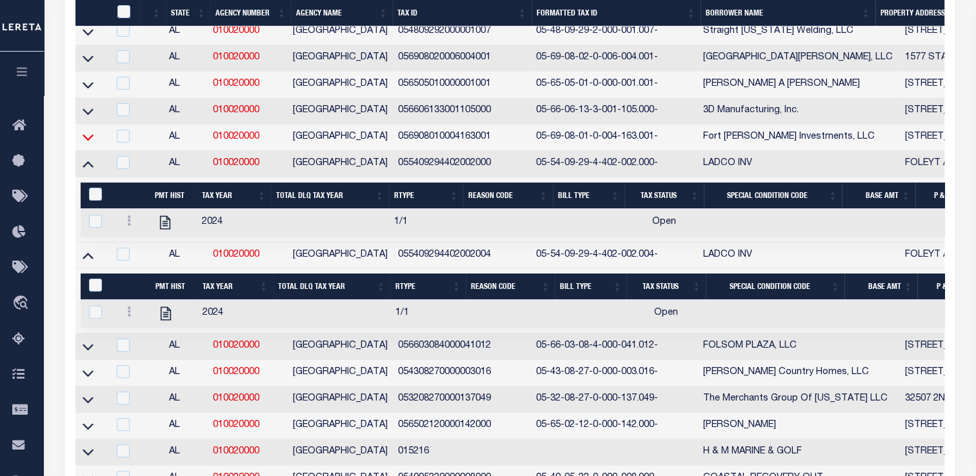
click at [85, 144] on icon at bounding box center [88, 137] width 11 height 14
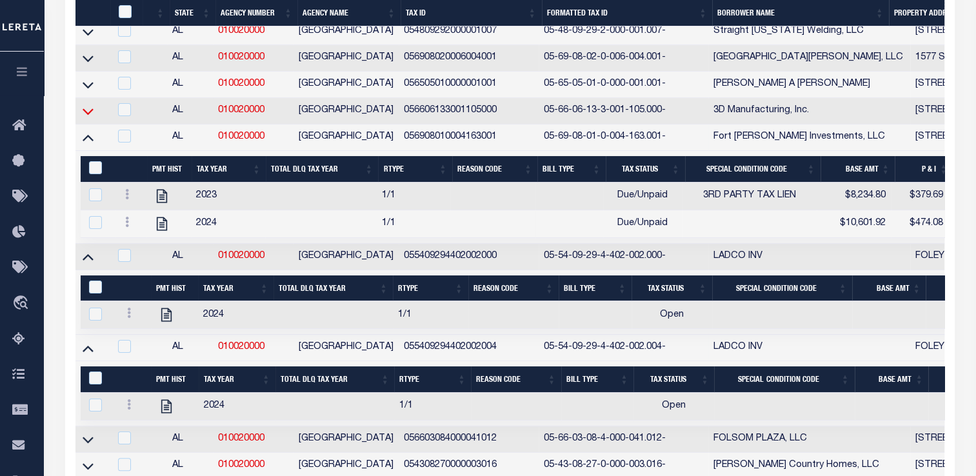
click at [88, 115] on icon at bounding box center [88, 111] width 11 height 6
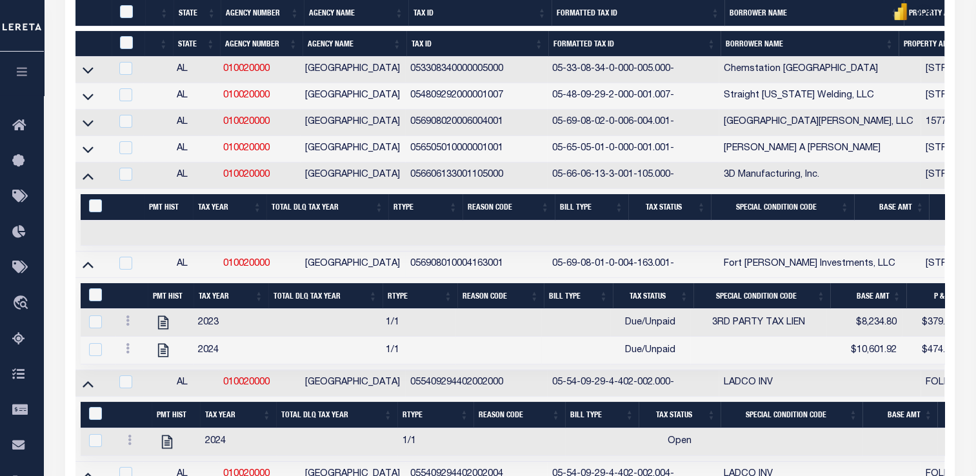
scroll to position [741, 0]
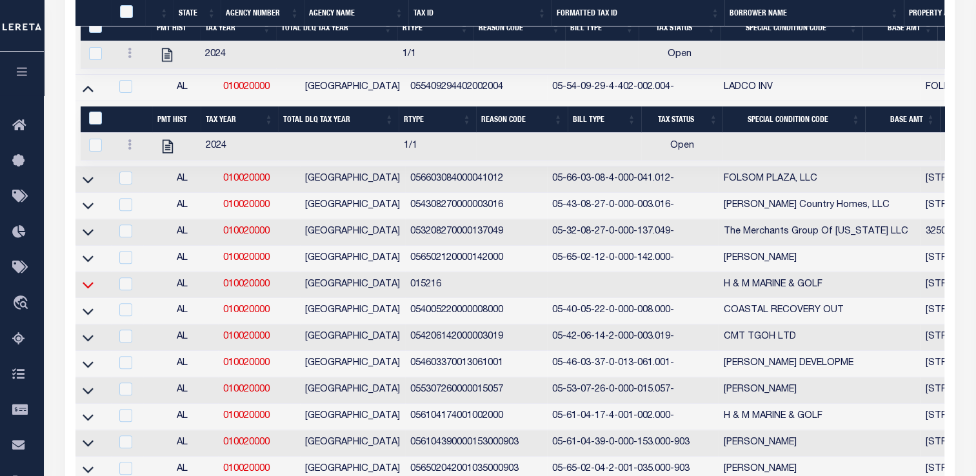
click at [89, 292] on icon at bounding box center [88, 285] width 11 height 14
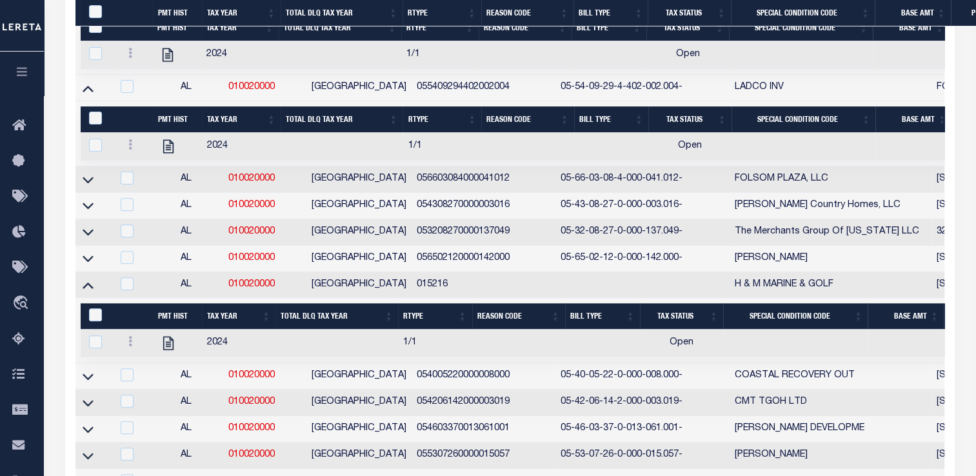
scroll to position [870, 0]
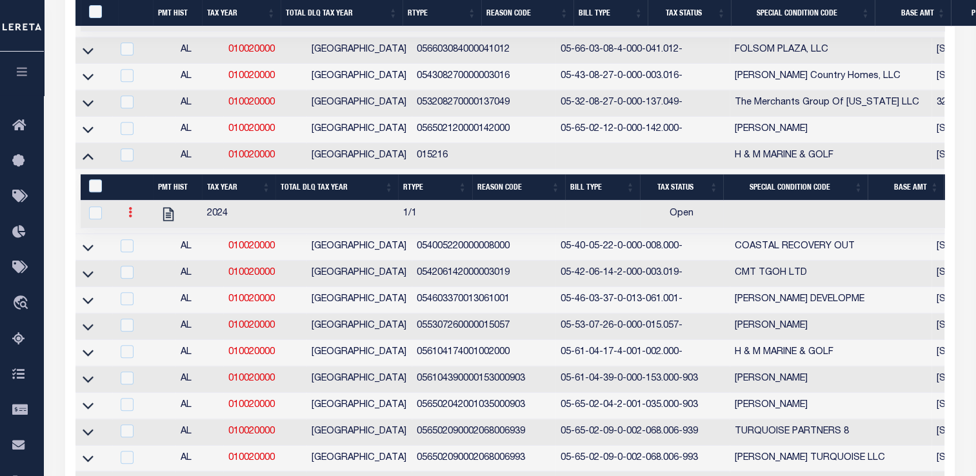
click at [132, 217] on icon at bounding box center [130, 212] width 4 height 10
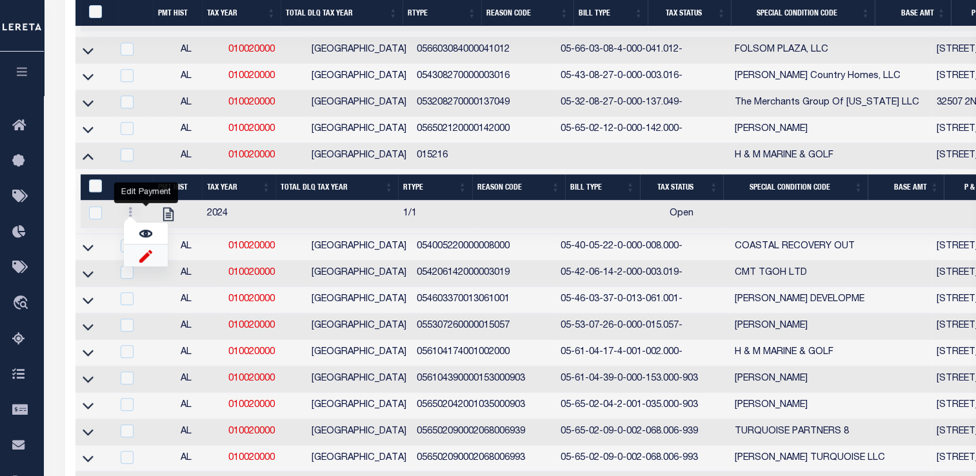
click at [149, 263] on img "" at bounding box center [145, 256] width 13 height 14
select select
checkbox input "true"
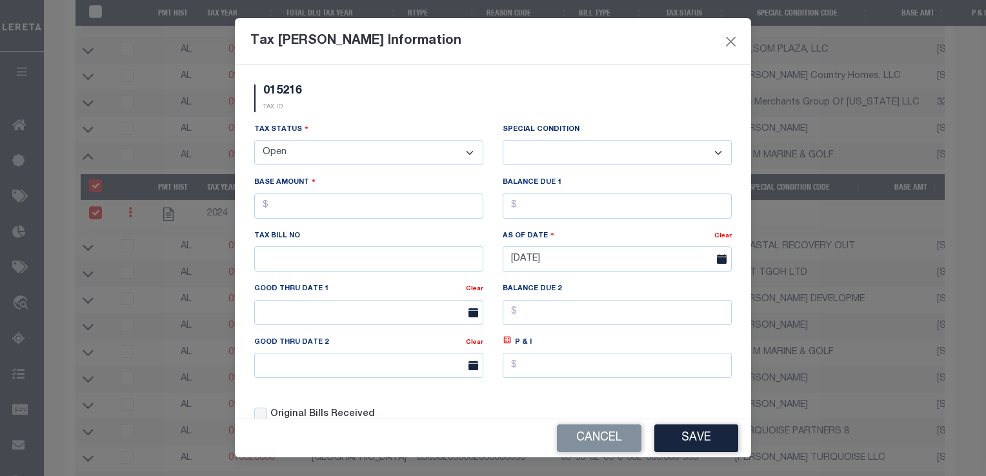
click at [345, 149] on select "- Select Status - Open Due/Unpaid Paid Incomplete No Tax Due Internal Refund Pr…" at bounding box center [368, 152] width 229 height 25
select select "NTX"
click at [254, 141] on select "- Select Status - Open Due/Unpaid Paid Incomplete No Tax Due Internal Refund Pr…" at bounding box center [368, 152] width 229 height 25
select select "0"
click at [672, 439] on button "Save" at bounding box center [696, 439] width 84 height 28
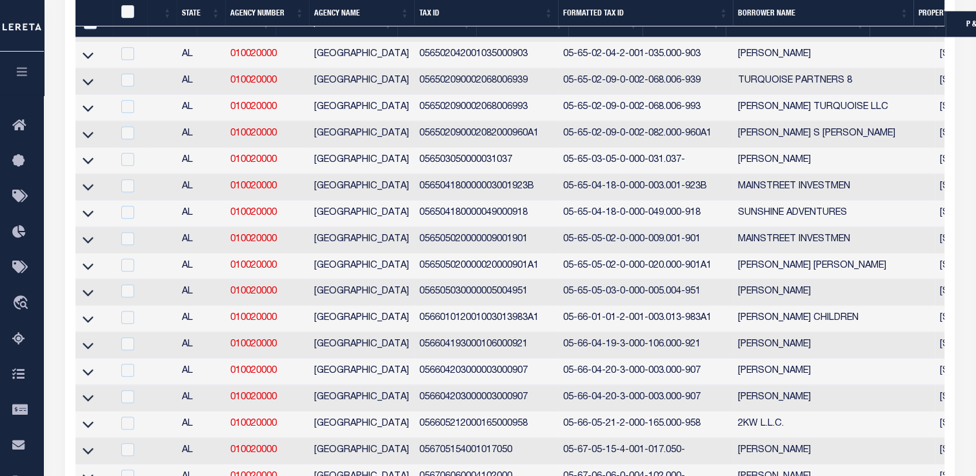
scroll to position [612, 0]
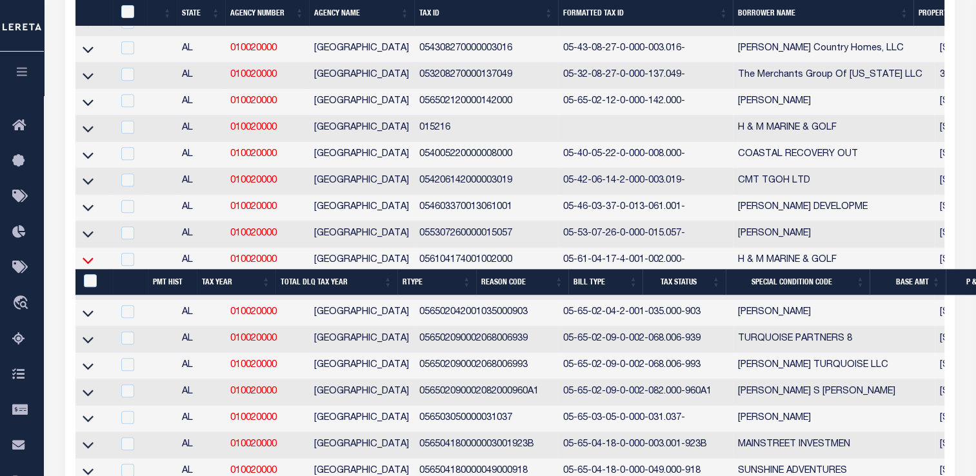
click at [92, 265] on icon at bounding box center [88, 261] width 11 height 6
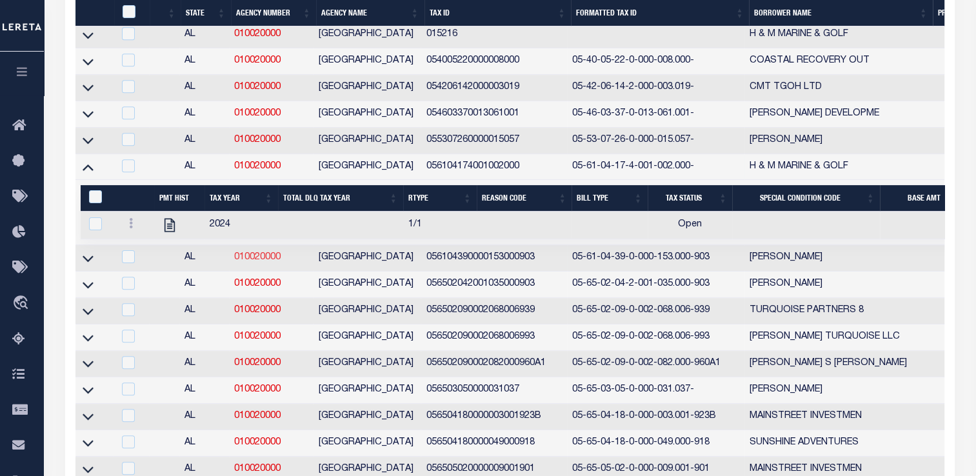
scroll to position [770, 0]
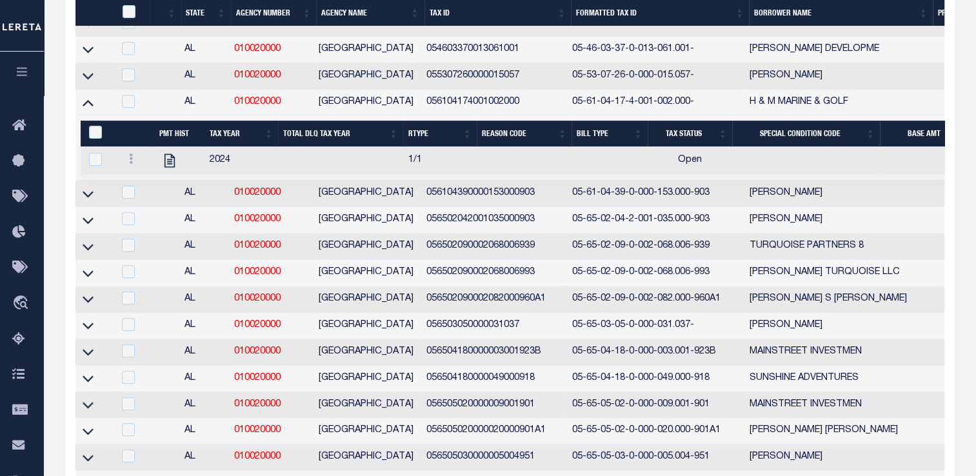
click at [95, 106] on link at bounding box center [88, 101] width 15 height 9
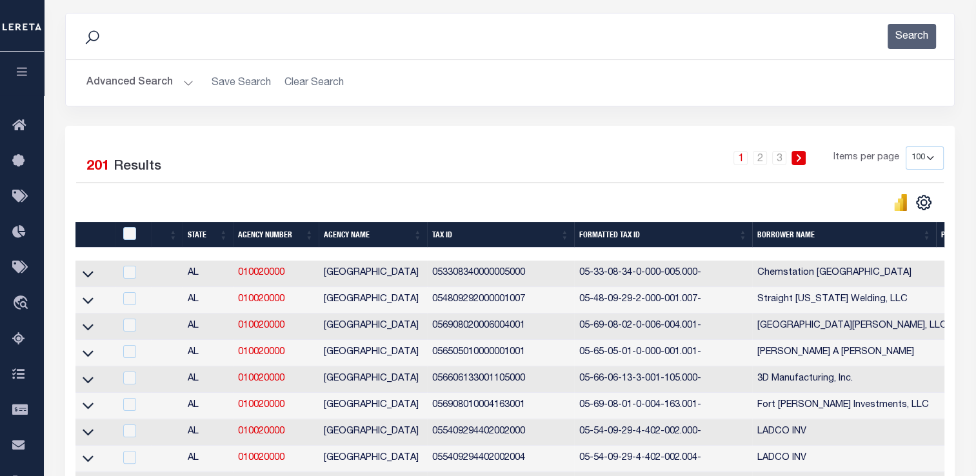
scroll to position [486, 0]
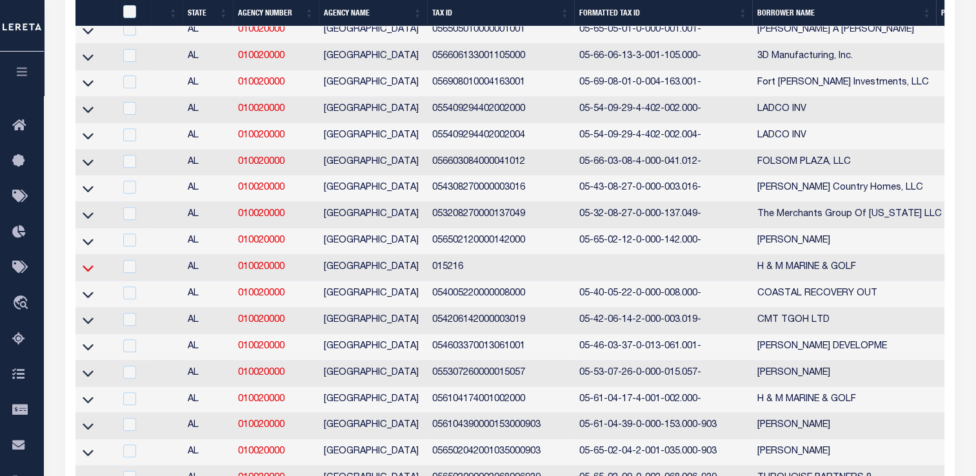
click at [89, 274] on icon at bounding box center [88, 268] width 11 height 14
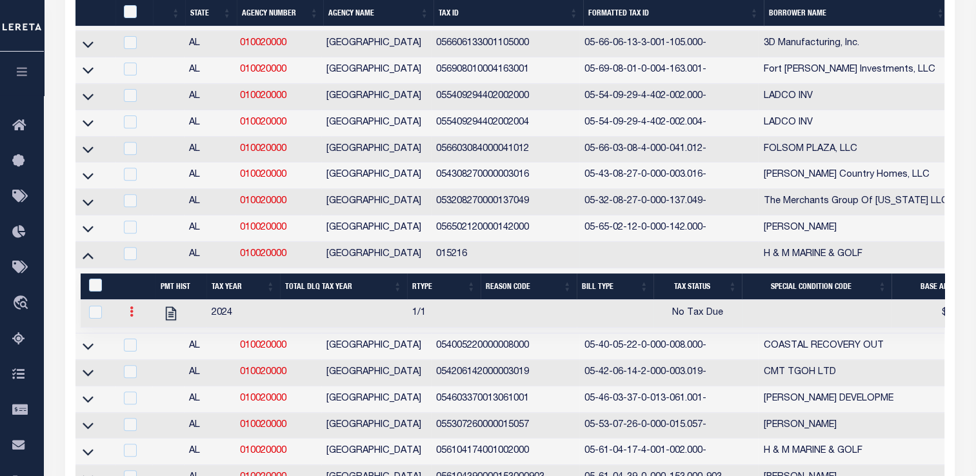
click at [126, 319] on link at bounding box center [132, 313] width 14 height 10
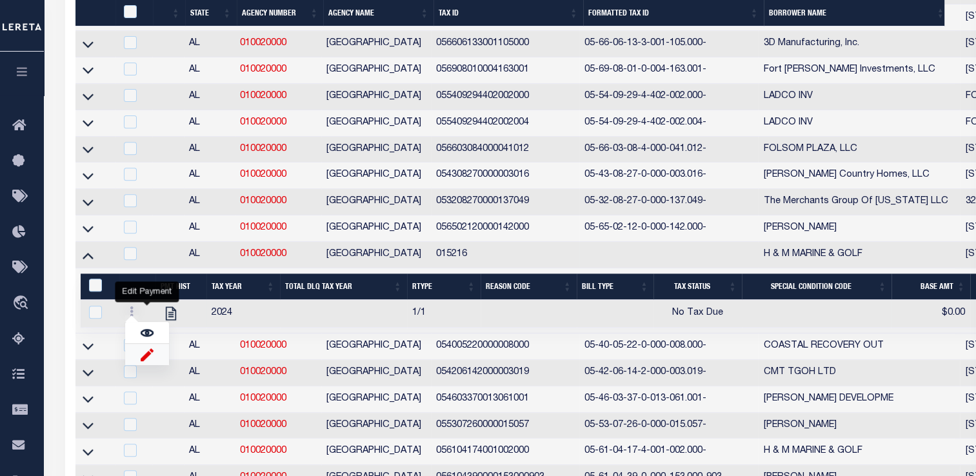
click at [148, 360] on img "" at bounding box center [147, 355] width 13 height 14
select select "NTX"
type input "$0.00"
checkbox input "true"
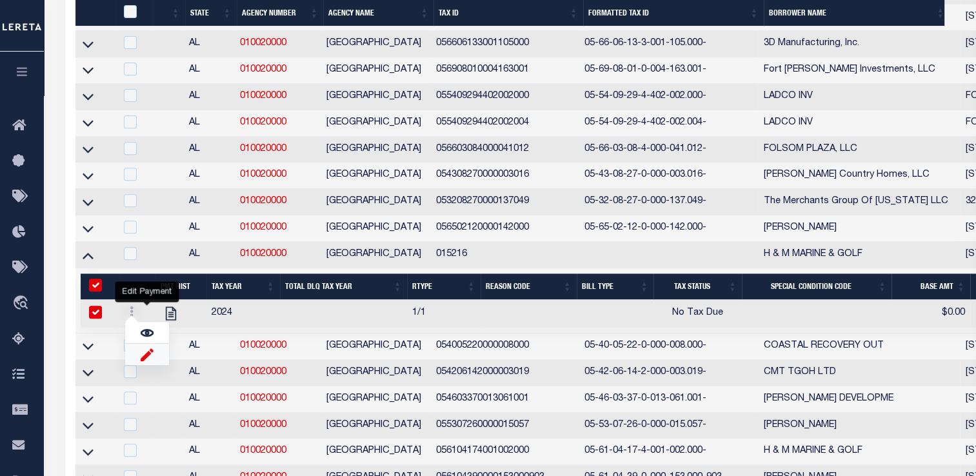
checkbox input "true"
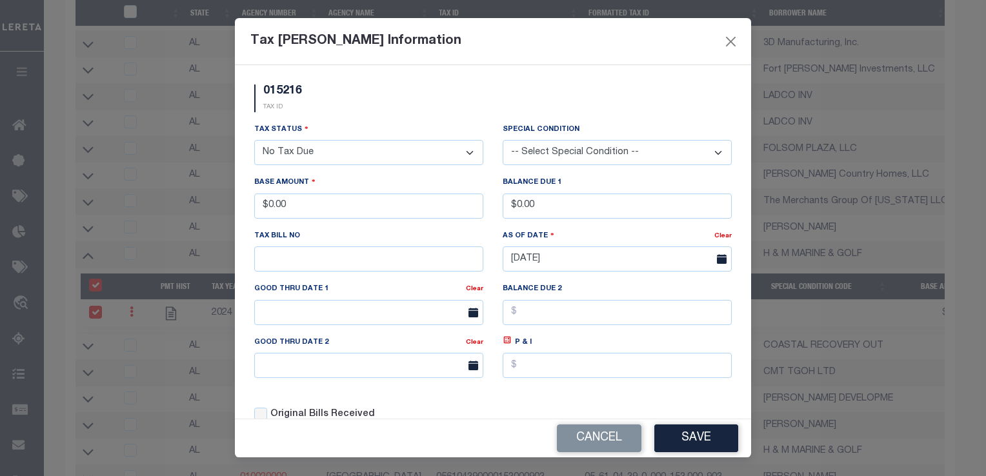
drag, startPoint x: 281, startPoint y: 159, endPoint x: 289, endPoint y: 163, distance: 9.2
click at [281, 159] on select "- Select Status - Open Due/Unpaid Paid Incomplete No Tax Due Internal Refund Pr…" at bounding box center [368, 152] width 229 height 25
select select "PYD"
click at [254, 141] on select "- Select Status - Open Due/Unpaid Paid Incomplete No Tax Due Internal Refund Pr…" at bounding box center [368, 152] width 229 height 25
click at [696, 448] on button "Save" at bounding box center [696, 439] width 84 height 28
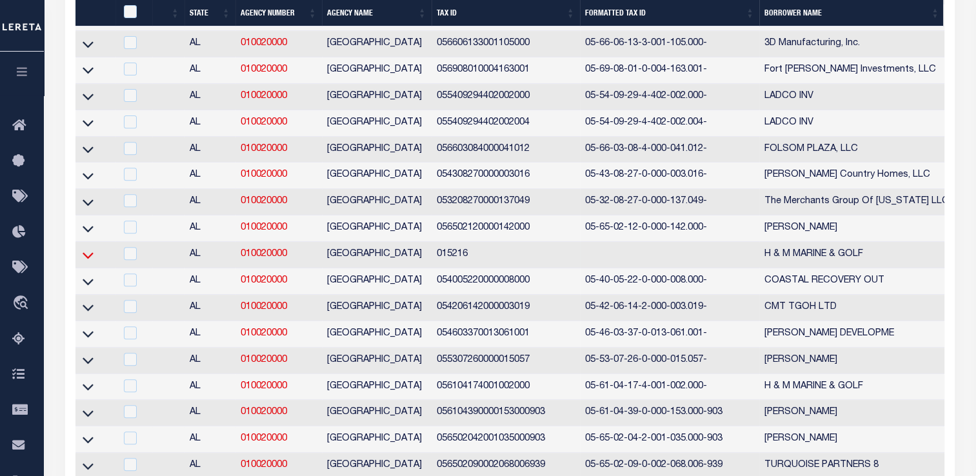
click at [92, 258] on icon at bounding box center [88, 255] width 11 height 14
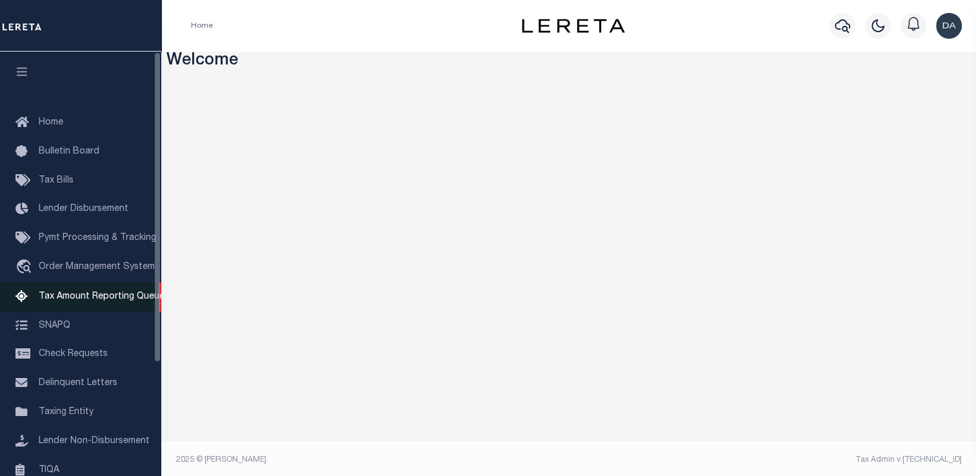
click at [125, 301] on span "Tax Amount Reporting Queue" at bounding box center [102, 296] width 126 height 9
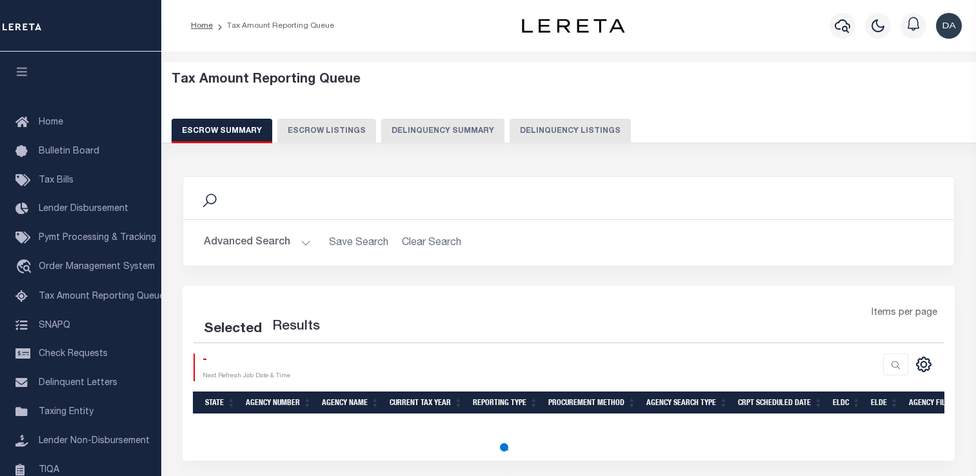
select select "100"
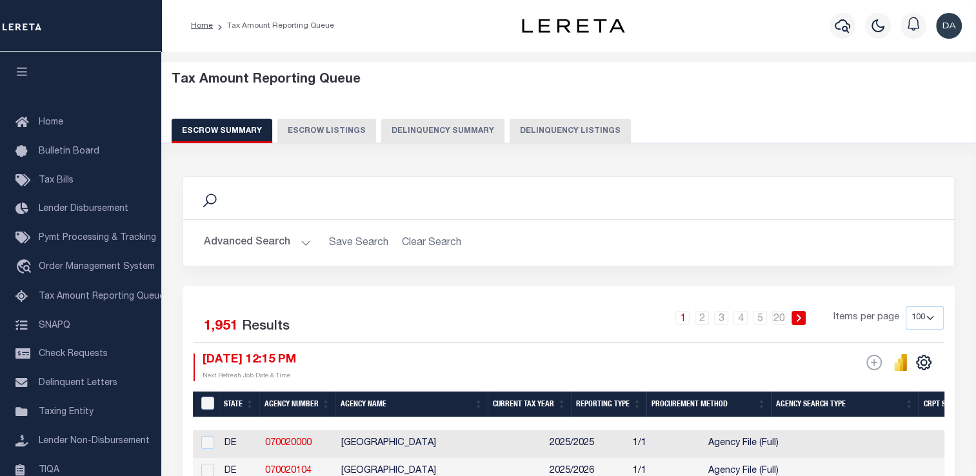
click at [443, 132] on button "Delinquency Summary" at bounding box center [442, 131] width 123 height 25
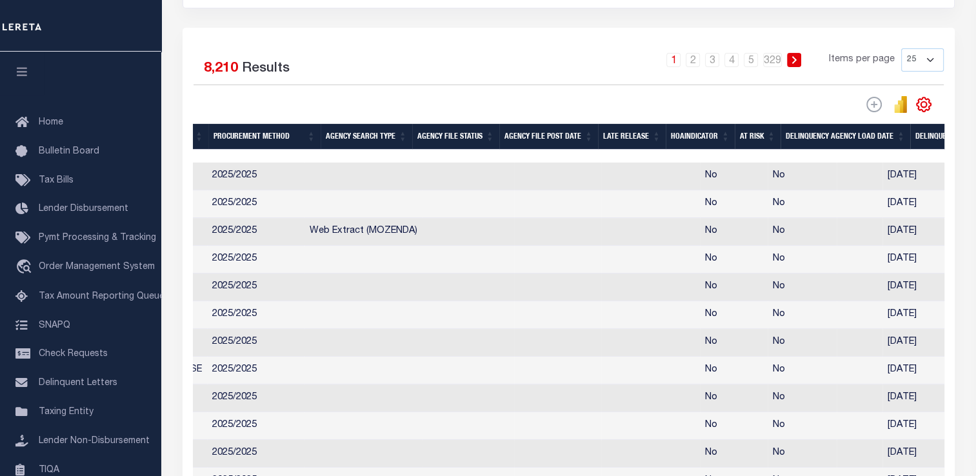
scroll to position [0, 554]
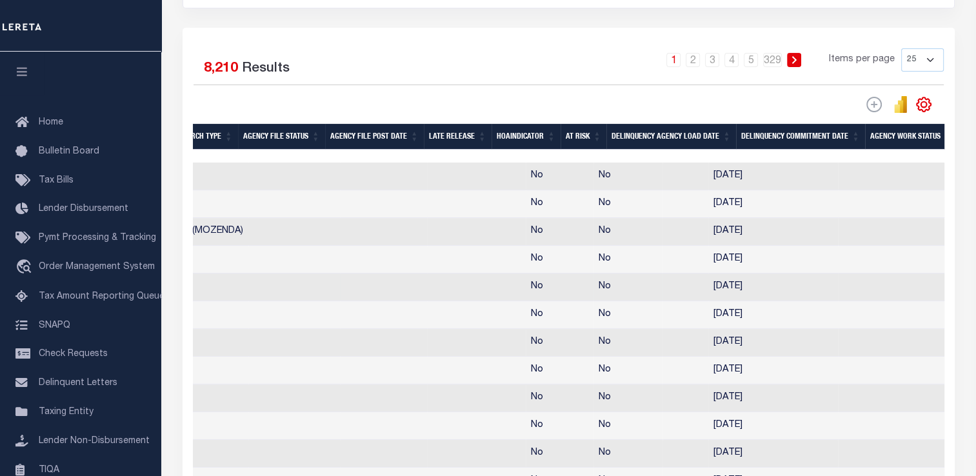
drag, startPoint x: 477, startPoint y: 277, endPoint x: 539, endPoint y: 285, distance: 62.3
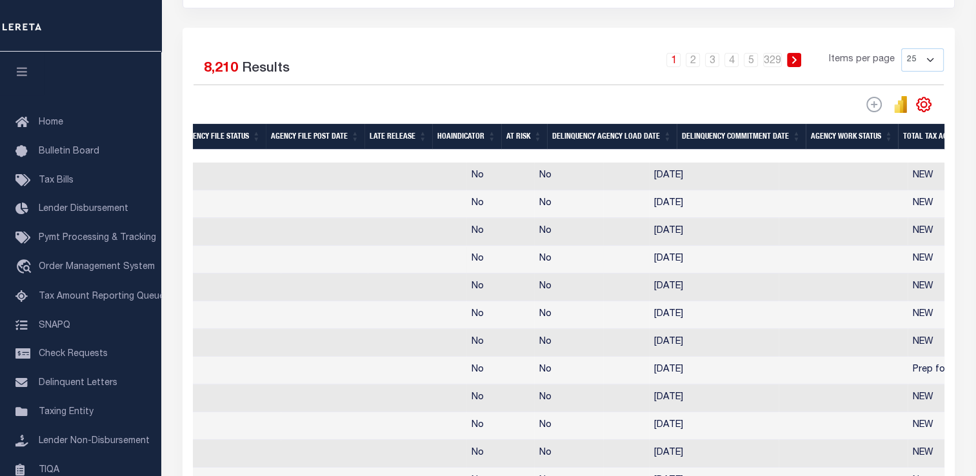
scroll to position [0, 739]
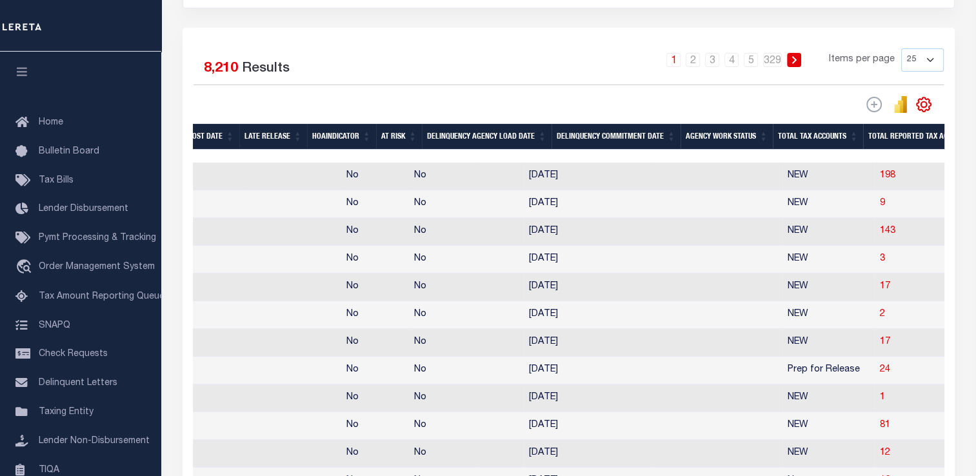
drag, startPoint x: 667, startPoint y: 246, endPoint x: 712, endPoint y: 248, distance: 45.2
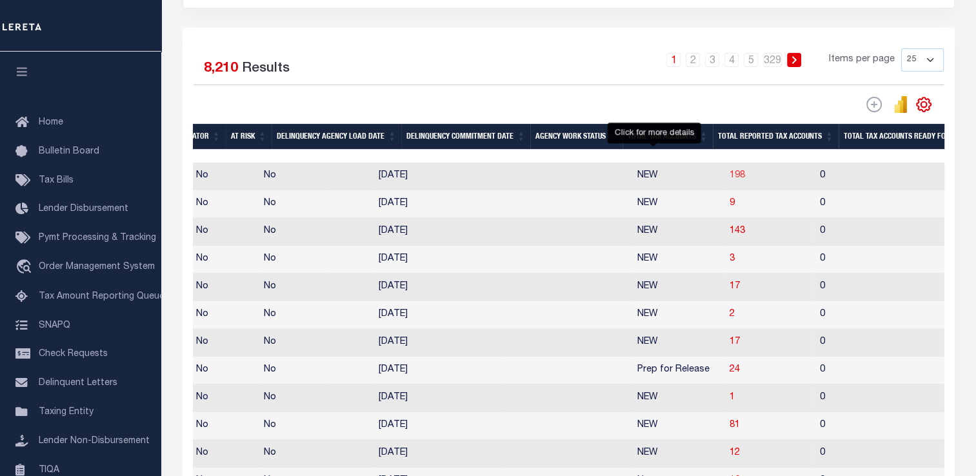
click at [730, 177] on span "198" at bounding box center [737, 175] width 15 height 9
select select "100"
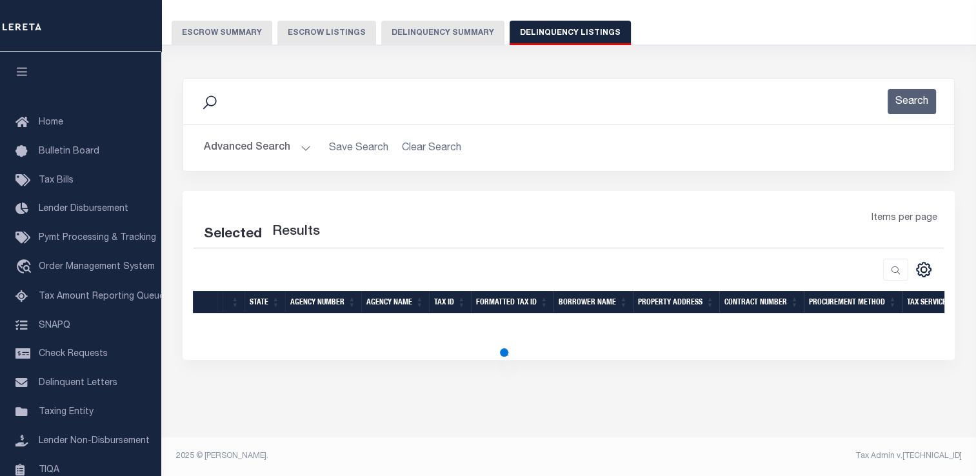
scroll to position [96, 0]
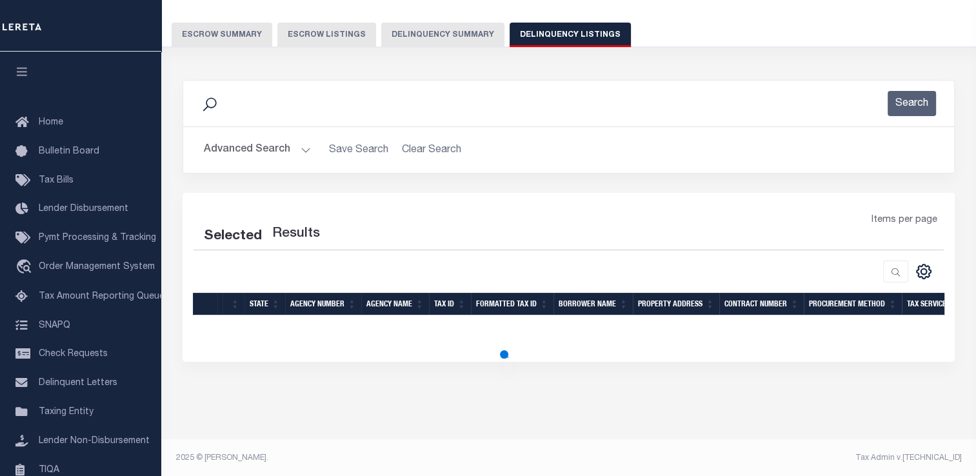
select select "100"
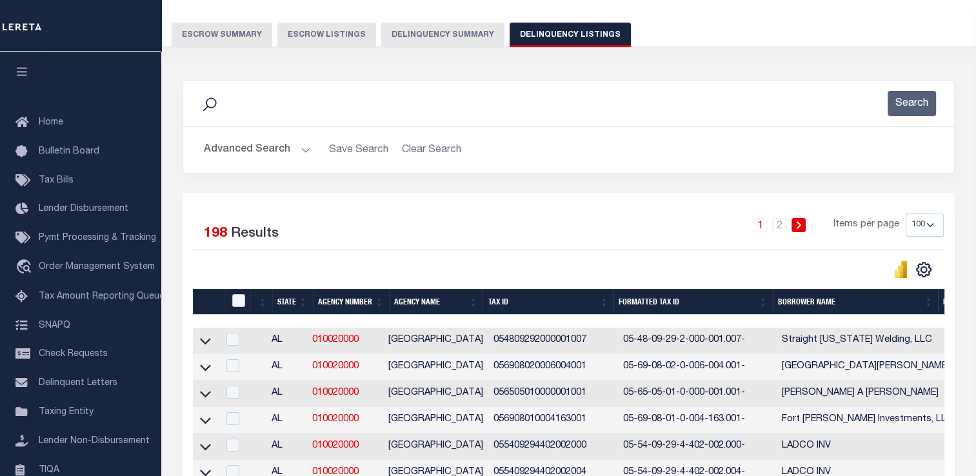
scroll to position [225, 0]
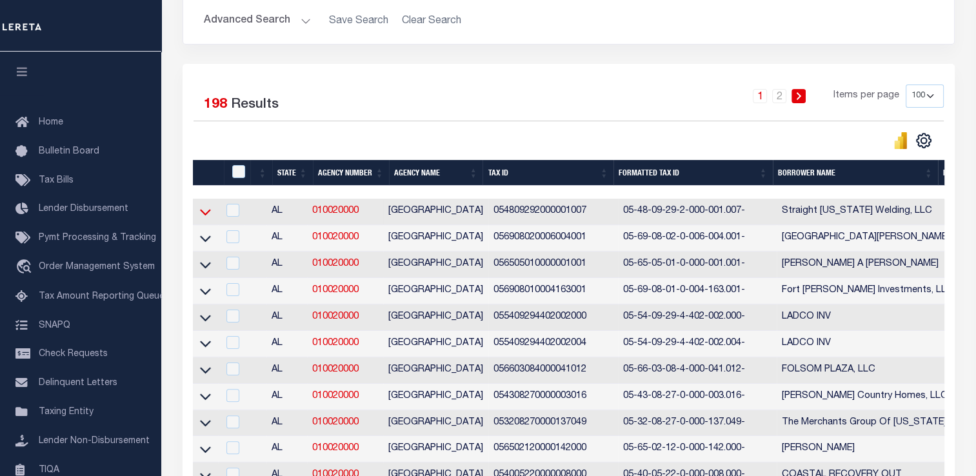
click at [202, 219] on icon at bounding box center [205, 212] width 11 height 14
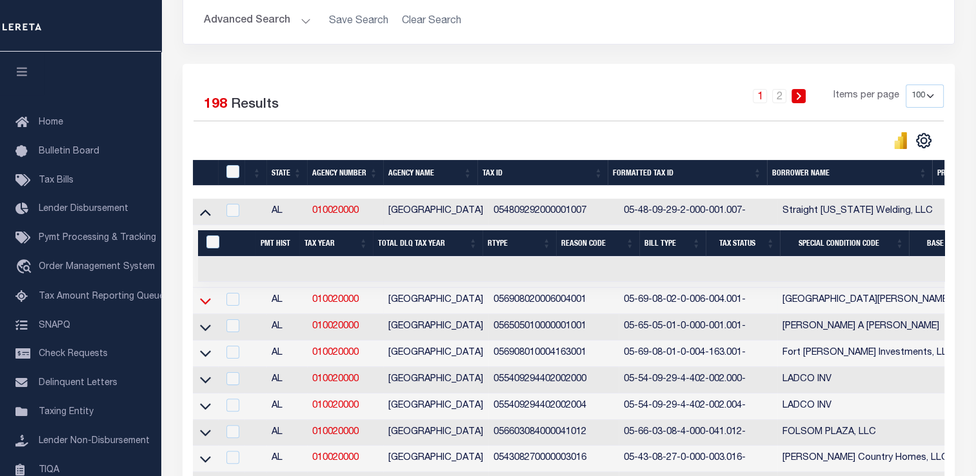
click at [203, 301] on icon at bounding box center [205, 301] width 11 height 14
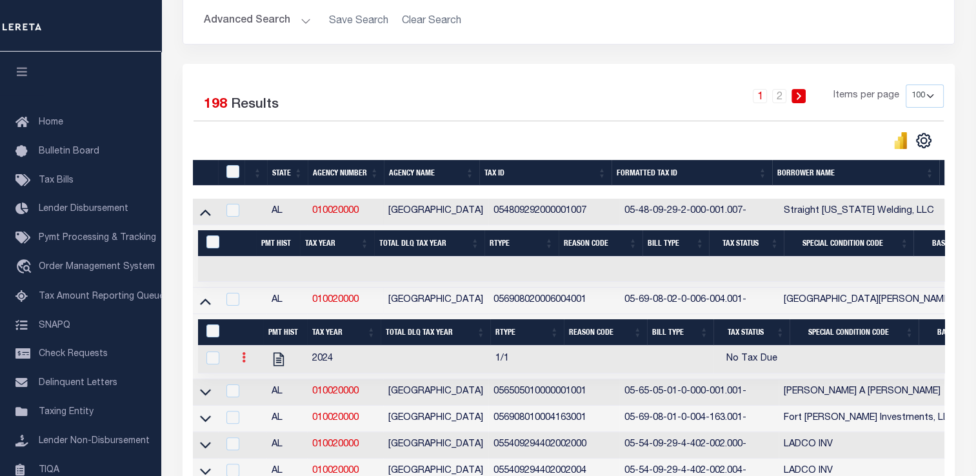
click at [244, 360] on icon at bounding box center [244, 357] width 4 height 10
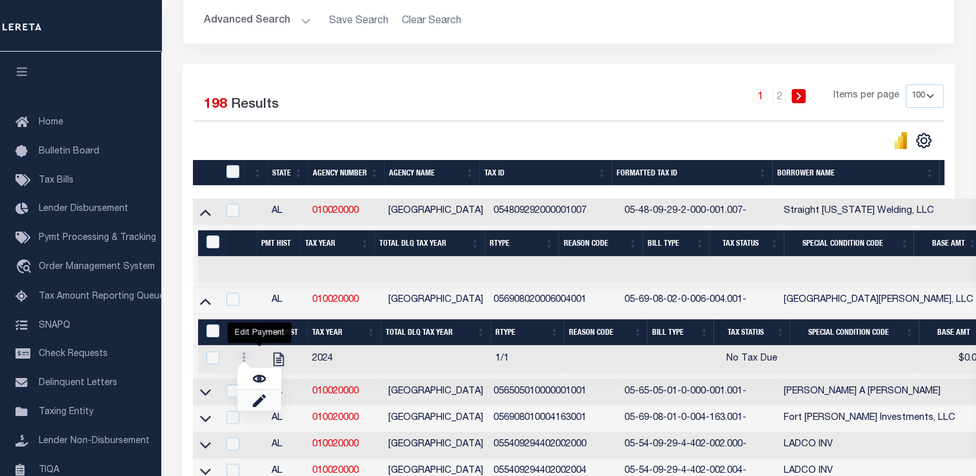
click at [270, 396] on link "" at bounding box center [259, 400] width 44 height 21
select select "NTX"
select select
type input "$0.00"
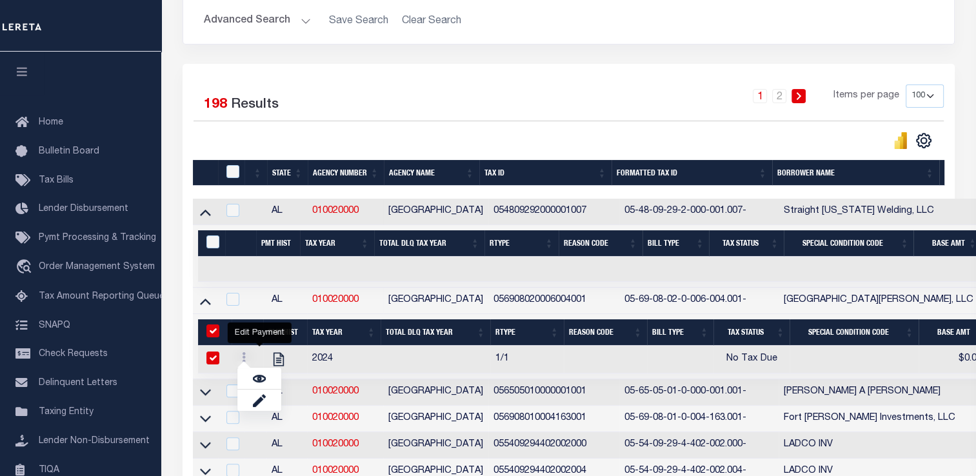
type input "[DATE]"
checkbox input "true"
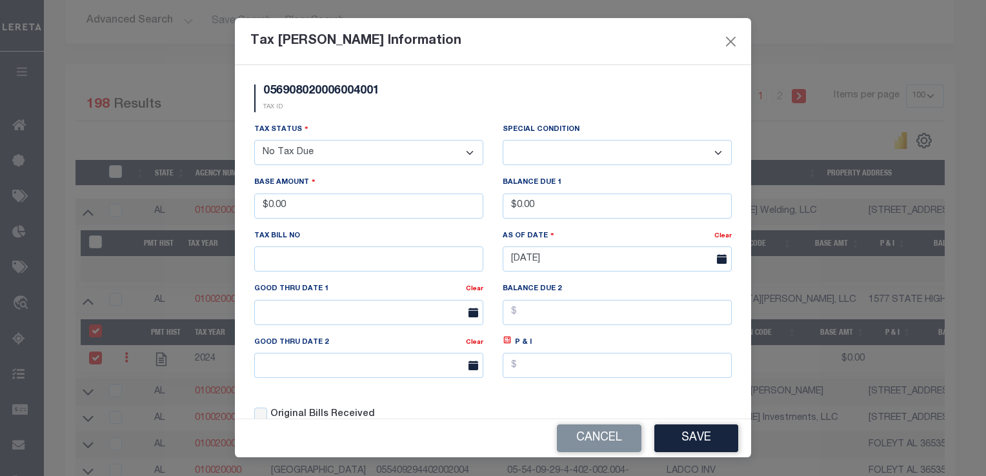
click at [402, 156] on select "- Select Status - Open Due/Unpaid Paid Incomplete No Tax Due Internal Refund Pr…" at bounding box center [368, 152] width 229 height 25
select select "PYD"
click at [254, 141] on select "- Select Status - Open Due/Unpaid Paid Incomplete No Tax Due Internal Refund Pr…" at bounding box center [368, 152] width 229 height 25
select select "0"
click at [696, 435] on button "Save" at bounding box center [696, 439] width 84 height 28
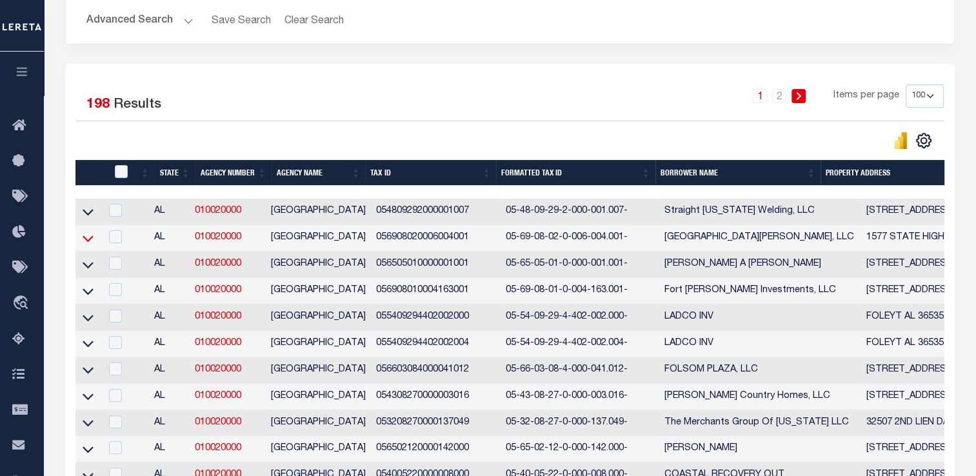
click at [93, 235] on icon at bounding box center [88, 239] width 11 height 14
